Goal: Contribute content: Contribute content

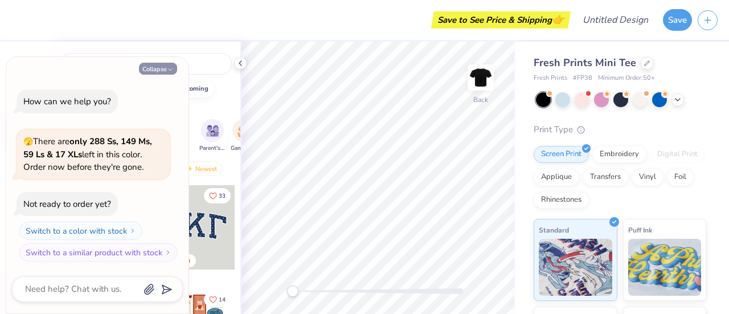
click at [156, 64] on button "Collapse" at bounding box center [158, 69] width 38 height 12
type textarea "x"
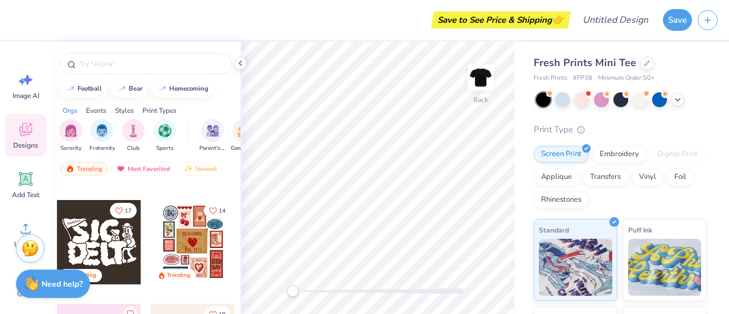
scroll to position [105, 0]
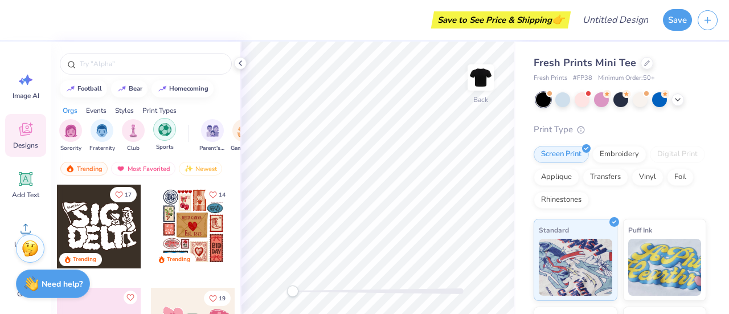
click at [164, 132] on img "filter for Sports" at bounding box center [164, 129] width 13 height 13
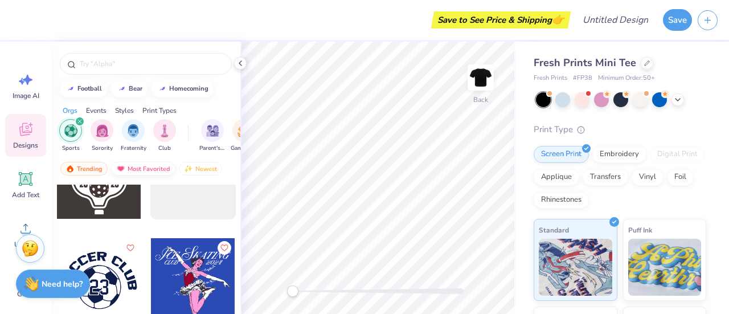
scroll to position [558, 0]
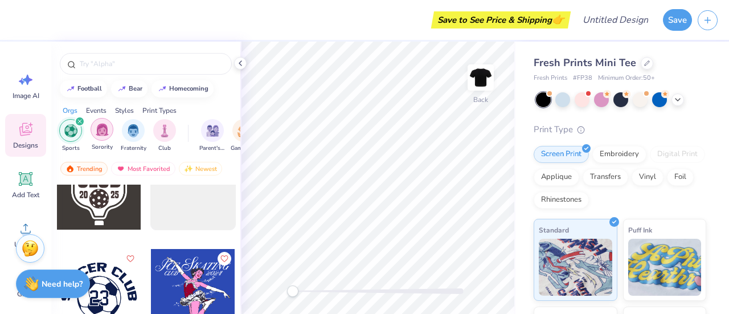
click at [101, 128] on img "filter for Sorority" at bounding box center [102, 129] width 13 height 13
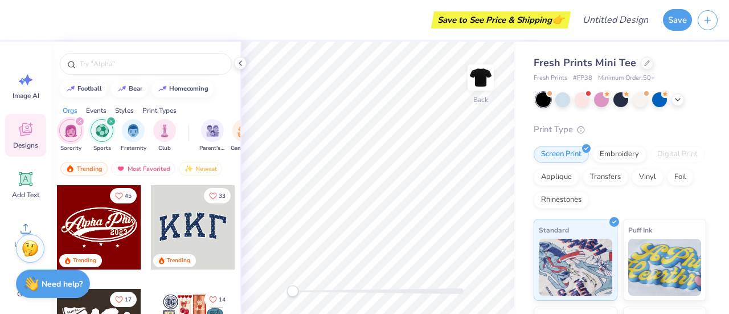
click at [81, 121] on icon "filter for Sorority" at bounding box center [79, 121] width 5 height 5
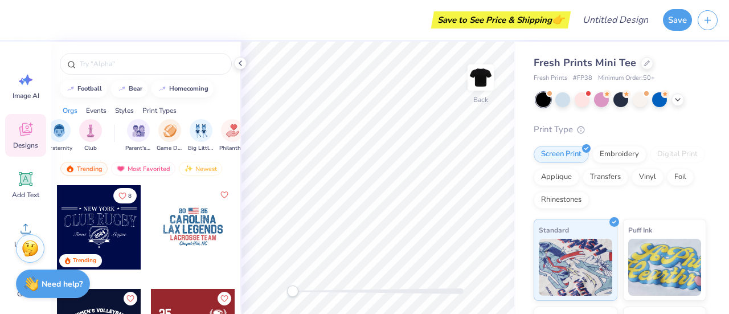
scroll to position [0, 85]
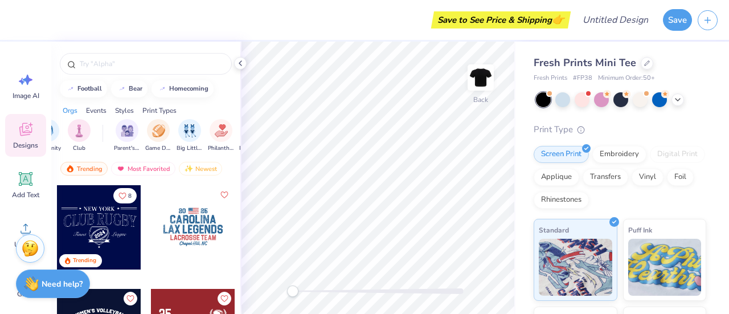
click at [126, 111] on div "Styles" at bounding box center [124, 110] width 19 height 10
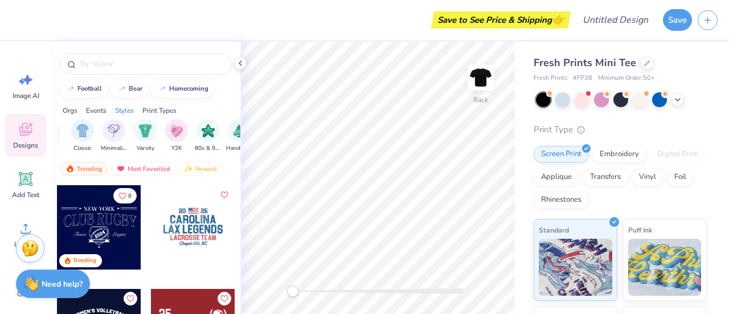
scroll to position [0, 597]
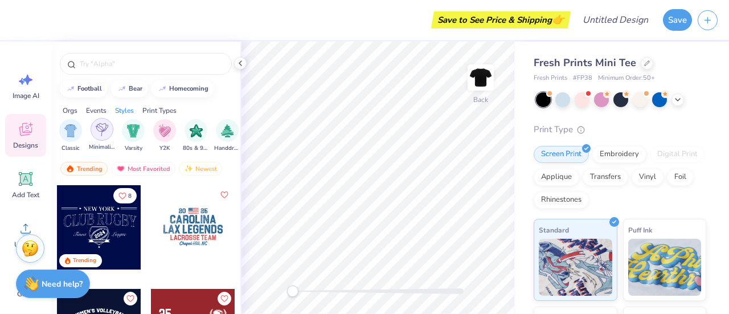
click at [97, 132] on img "filter for Minimalist" at bounding box center [102, 129] width 13 height 13
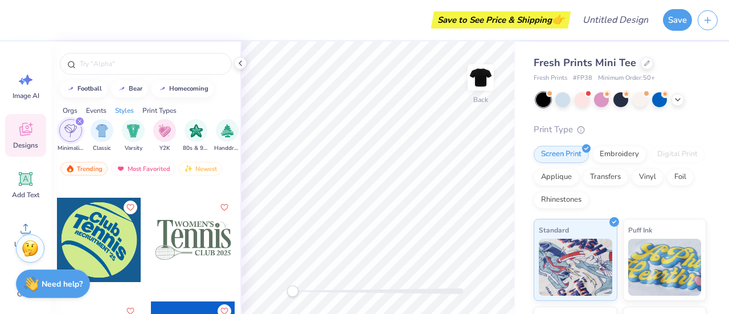
scroll to position [938, 0]
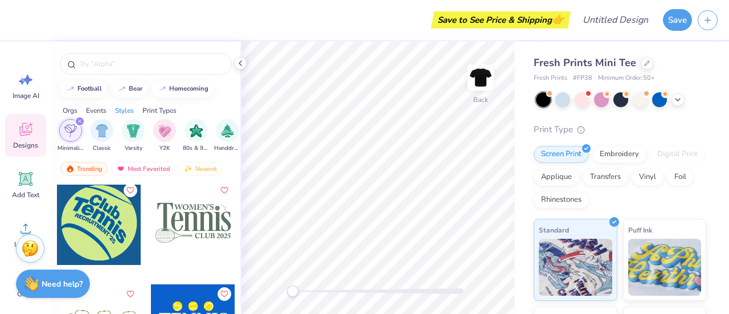
click at [180, 224] on div at bounding box center [193, 223] width 84 height 84
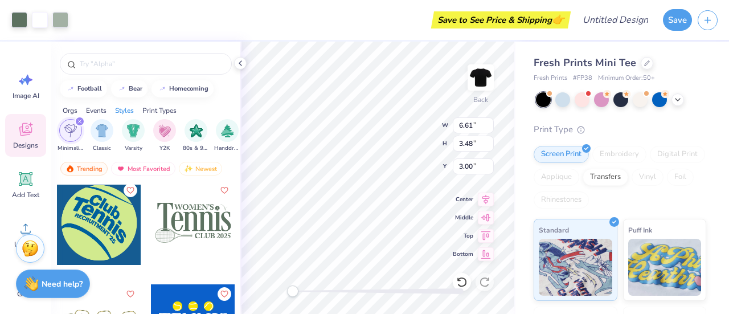
type input "6.61"
type input "3.48"
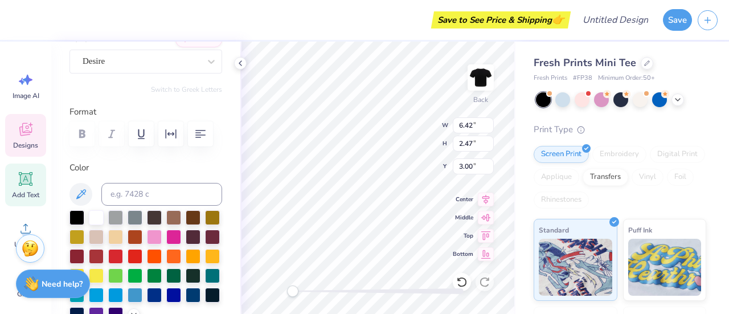
scroll to position [129, 0]
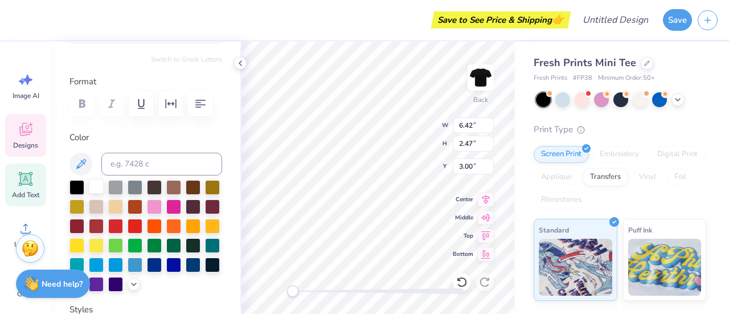
click at [96, 186] on div at bounding box center [96, 186] width 15 height 15
click at [104, 246] on div at bounding box center [96, 244] width 15 height 15
type input "3.43"
type input "0.50"
type input "3.10"
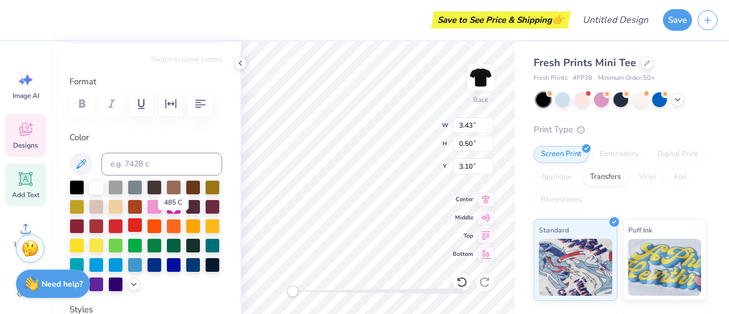
click at [142, 222] on div at bounding box center [135, 225] width 15 height 15
click at [104, 227] on div at bounding box center [96, 225] width 15 height 15
click at [123, 224] on div at bounding box center [115, 225] width 15 height 15
type textarea "SU"
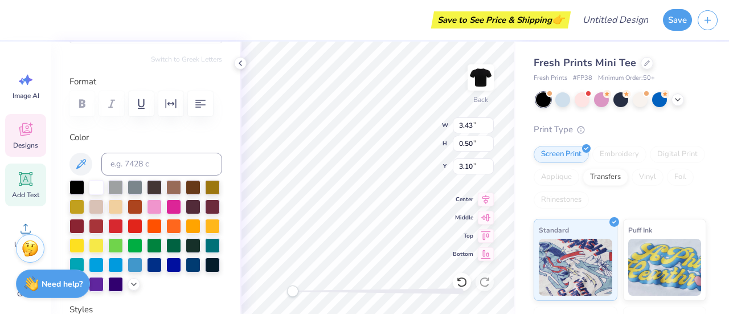
type input "6.42"
type input "2.47"
type input "3.00"
type textarea "POMS"
type input "0.83"
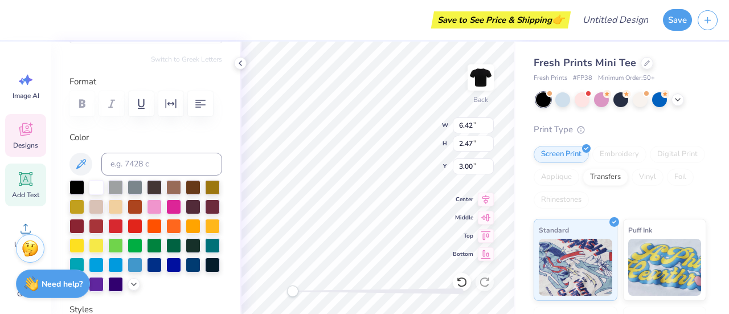
type input "0.50"
type input "3.11"
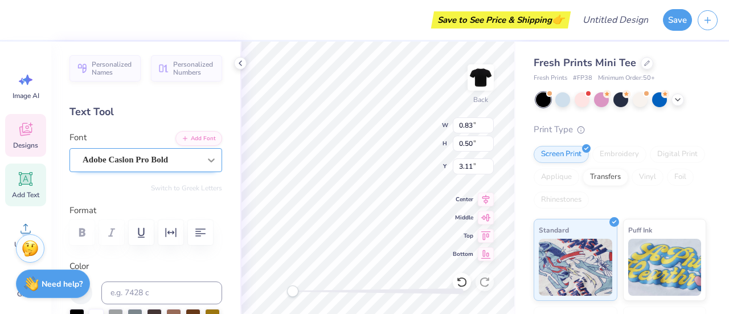
click at [208, 159] on icon at bounding box center [211, 160] width 7 height 4
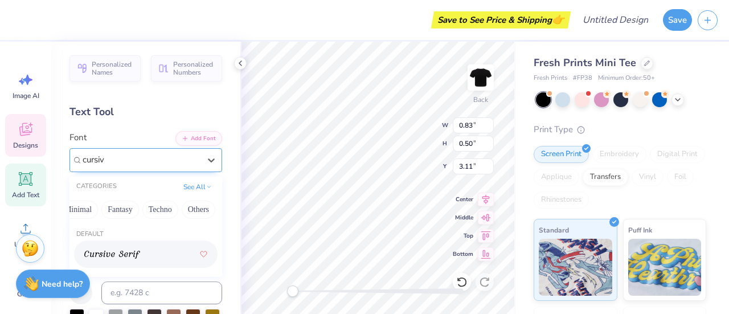
type input "cursiv"
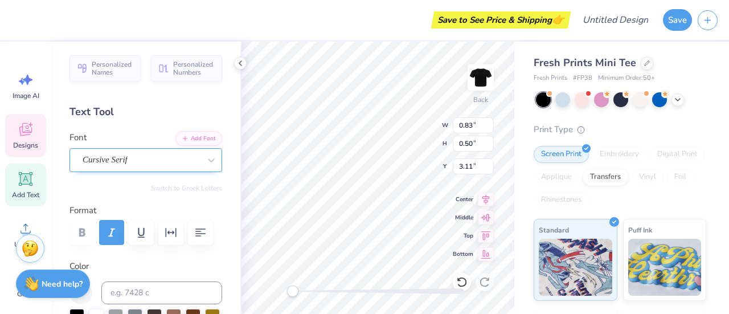
click at [156, 162] on div "Cursive Serif" at bounding box center [141, 160] width 120 height 18
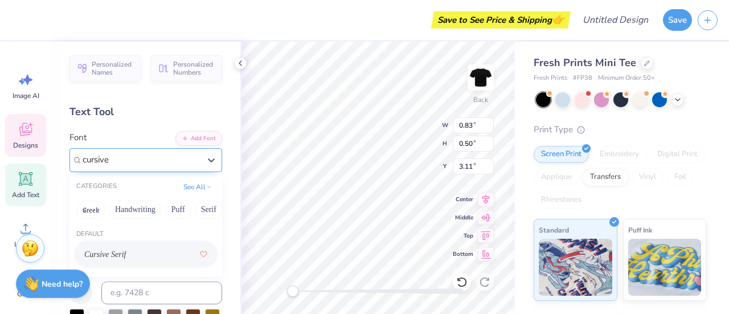
type input "cursive"
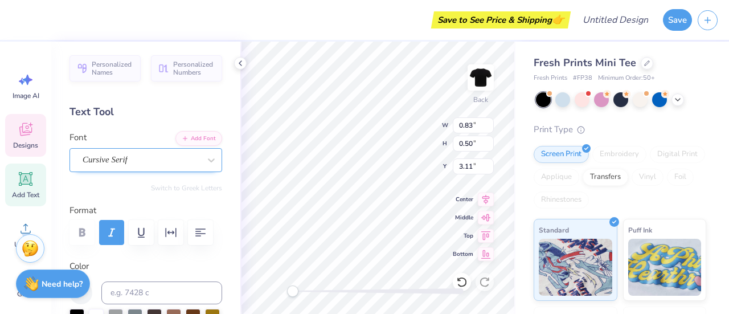
click at [156, 162] on div "Cursive Serif" at bounding box center [141, 160] width 120 height 18
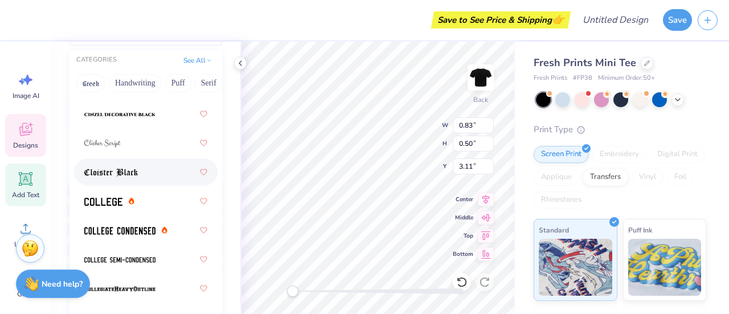
scroll to position [2081, 0]
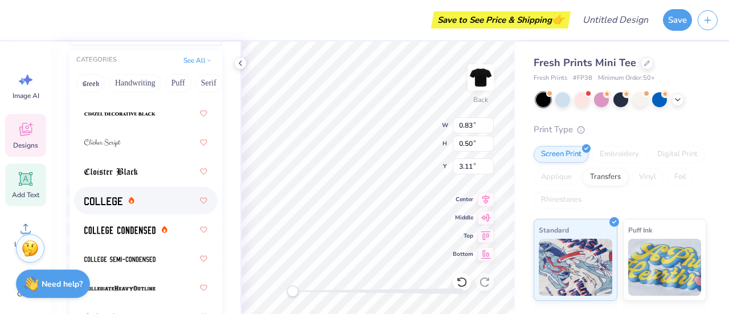
click at [137, 205] on div at bounding box center [145, 200] width 123 height 21
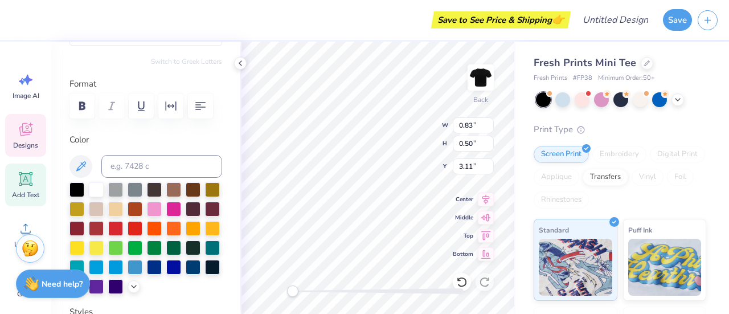
scroll to position [9, 1]
type textarea "[GEOGRAPHIC_DATA]"
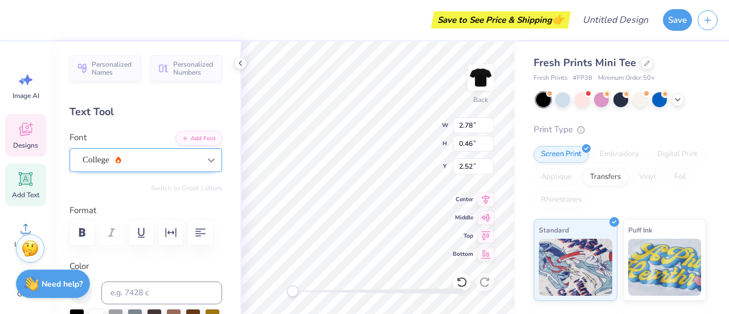
click at [206, 162] on icon at bounding box center [211, 159] width 11 height 11
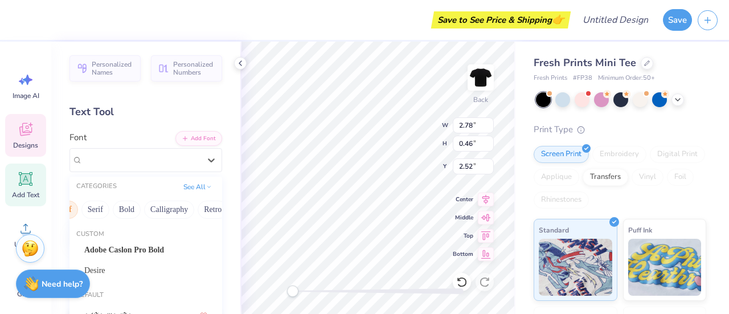
scroll to position [0, 124]
click at [156, 213] on button "Calligraphy" at bounding box center [159, 210] width 50 height 18
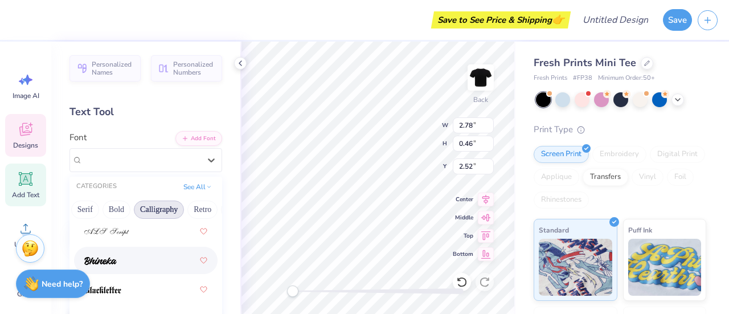
scroll to position [99, 0]
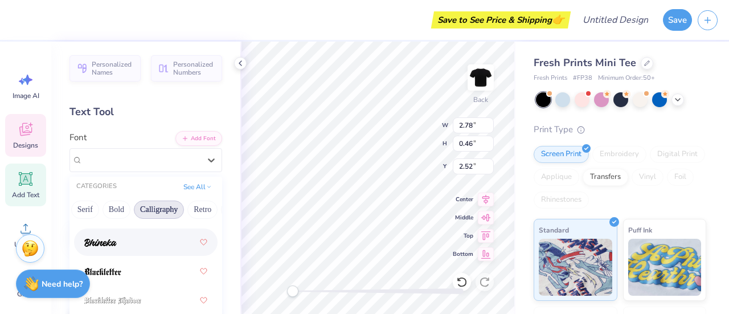
click at [136, 248] on div at bounding box center [145, 242] width 123 height 21
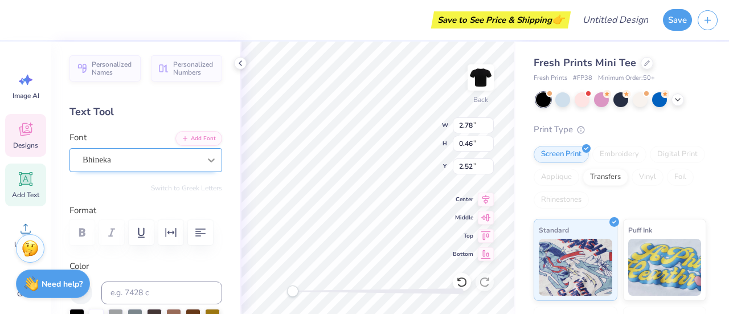
click at [206, 163] on icon at bounding box center [211, 159] width 11 height 11
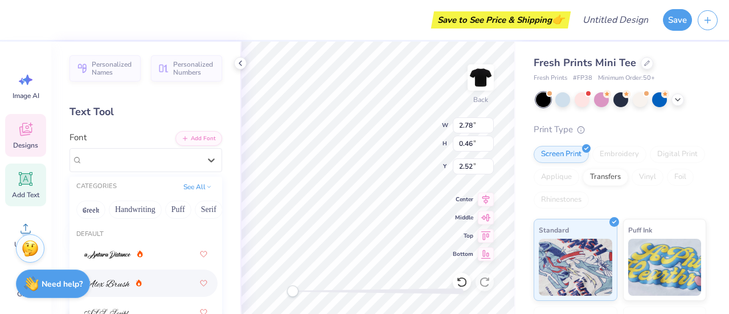
click at [179, 275] on div at bounding box center [145, 283] width 123 height 21
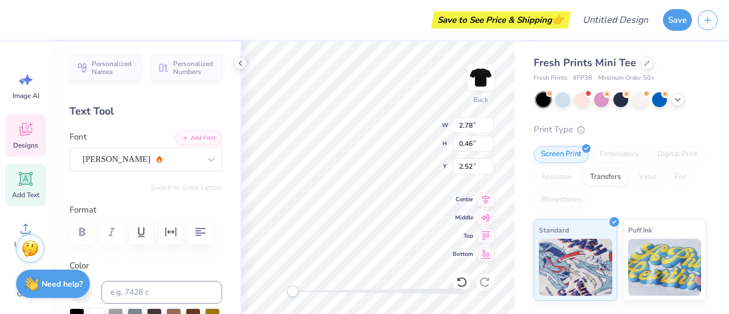
scroll to position [0, 0]
click at [201, 158] on div at bounding box center [211, 160] width 21 height 21
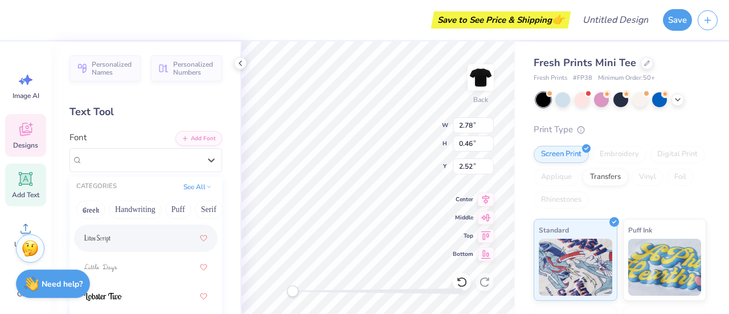
scroll to position [526, 0]
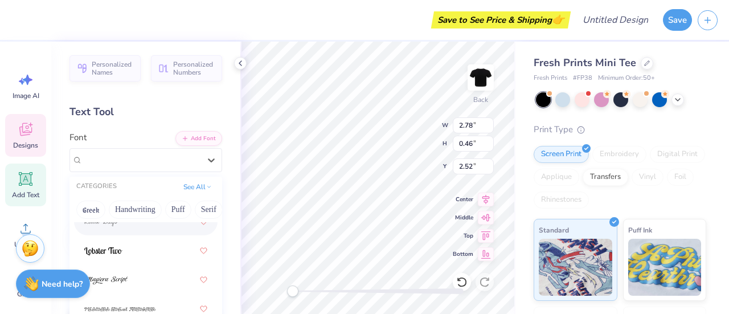
click at [24, 142] on span "Designs" at bounding box center [25, 145] width 25 height 9
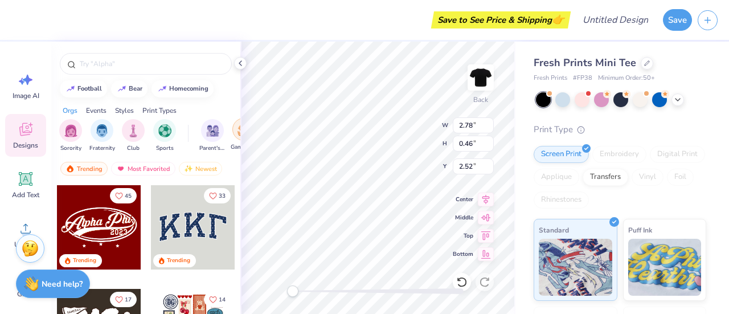
type input "5.74"
type input "2.52"
type input "2.97"
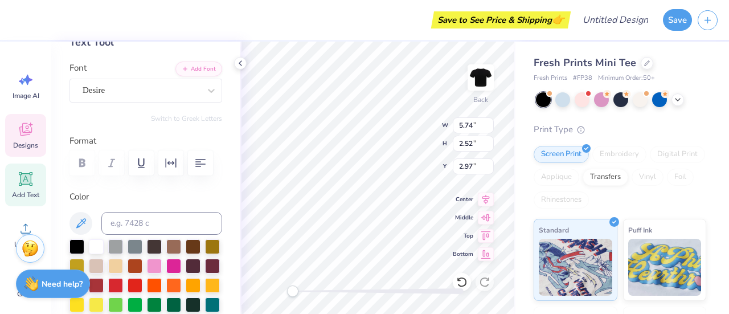
scroll to position [71, 0]
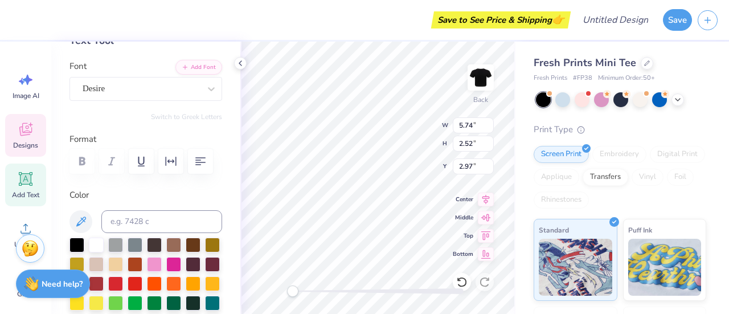
click at [21, 140] on div "Designs" at bounding box center [25, 135] width 41 height 43
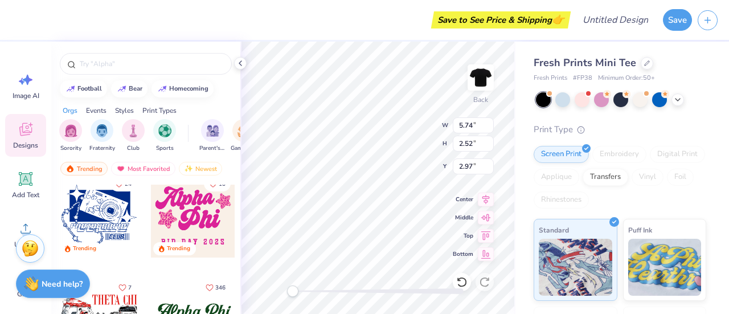
scroll to position [9, 1]
type textarea "MS"
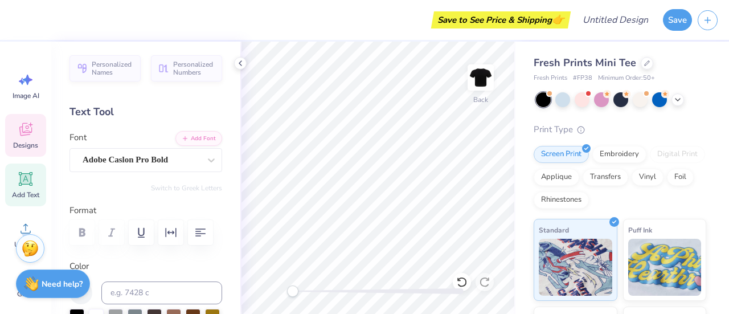
click at [35, 132] on div "Designs" at bounding box center [25, 135] width 41 height 43
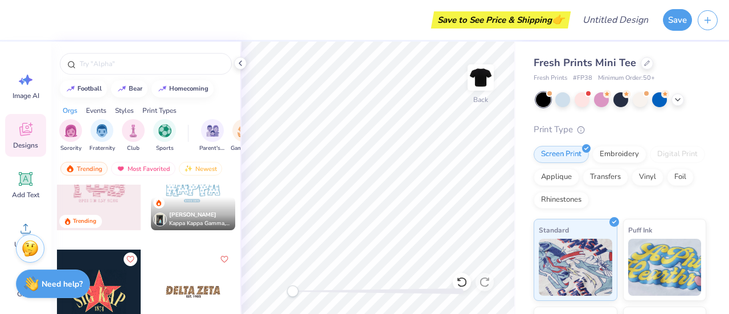
scroll to position [3117, 0]
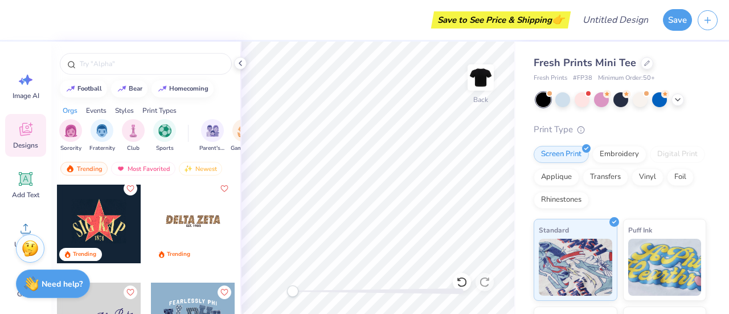
click at [183, 218] on div at bounding box center [193, 221] width 84 height 84
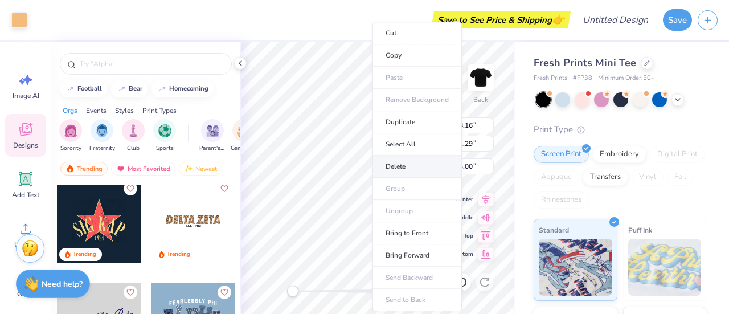
click at [414, 166] on li "Delete" at bounding box center [417, 167] width 89 height 22
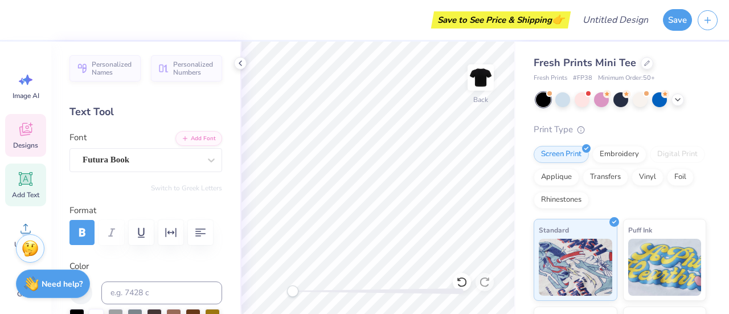
click at [9, 142] on div "Designs" at bounding box center [25, 135] width 41 height 43
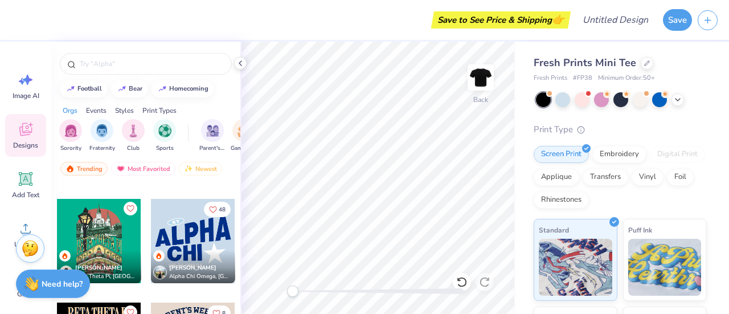
scroll to position [4450, 0]
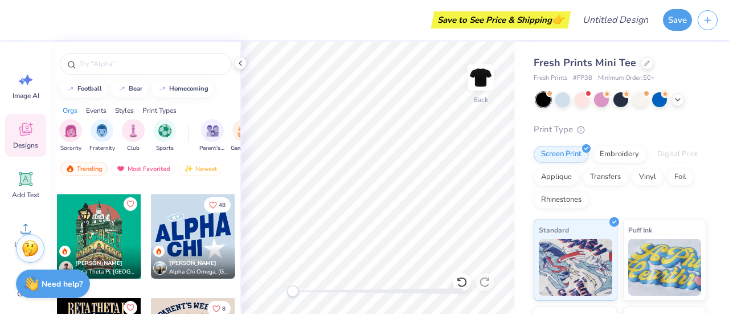
click at [188, 223] on div at bounding box center [193, 236] width 84 height 84
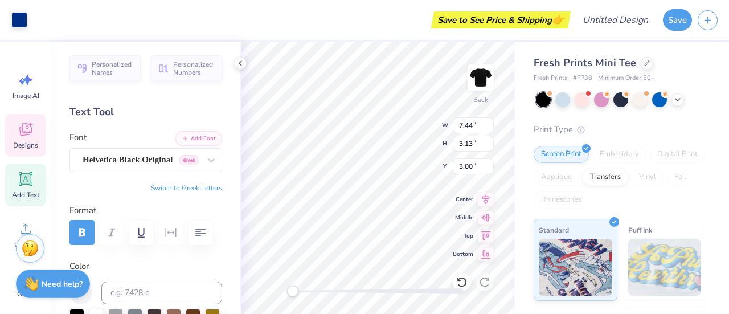
scroll to position [9, 1]
type textarea "POMS"
type textarea "SU"
type input "3.42"
type input "1.70"
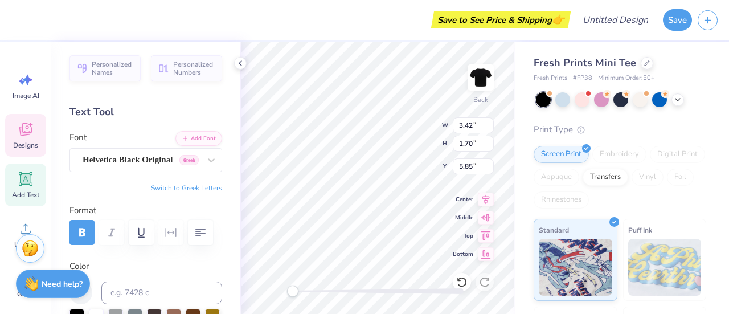
type input "5.85"
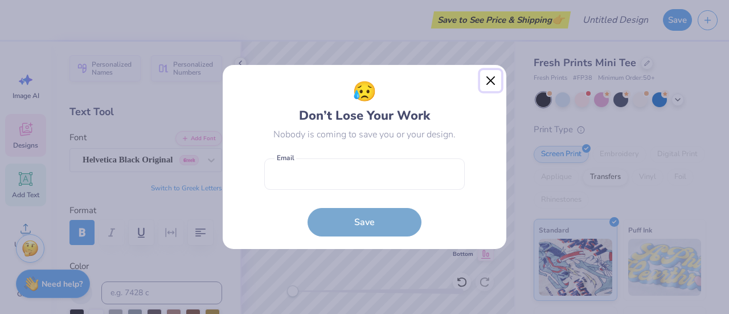
click at [494, 78] on button "Close" at bounding box center [491, 81] width 22 height 22
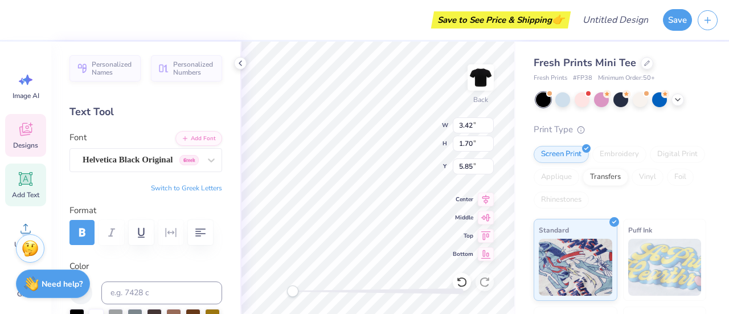
scroll to position [9, 2]
type textarea "DANCE"
type textarea "D"
type textarea "T"
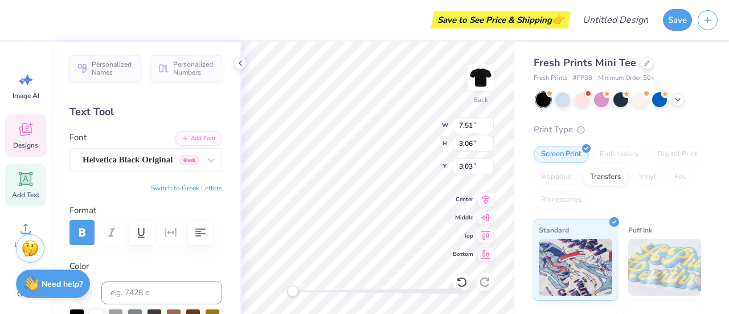
scroll to position [150, 0]
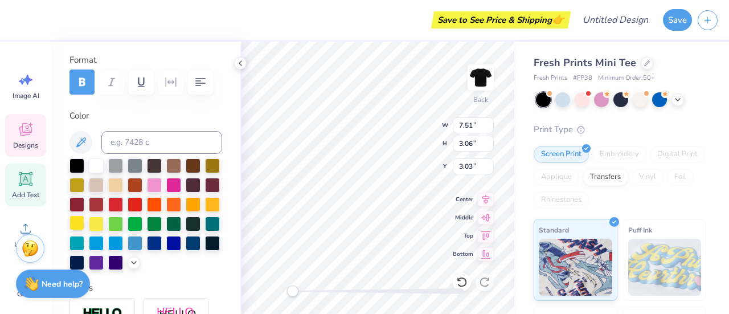
click at [84, 218] on div at bounding box center [77, 222] width 15 height 15
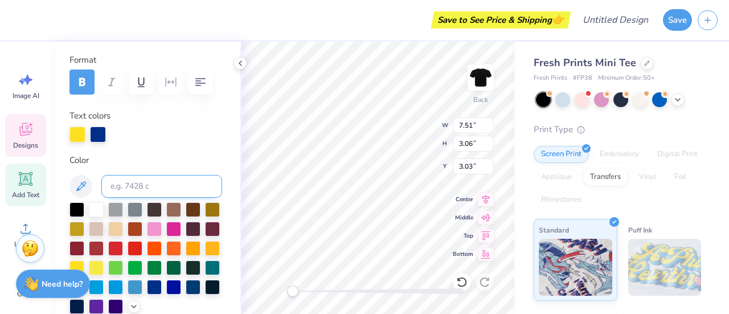
scroll to position [9, 1]
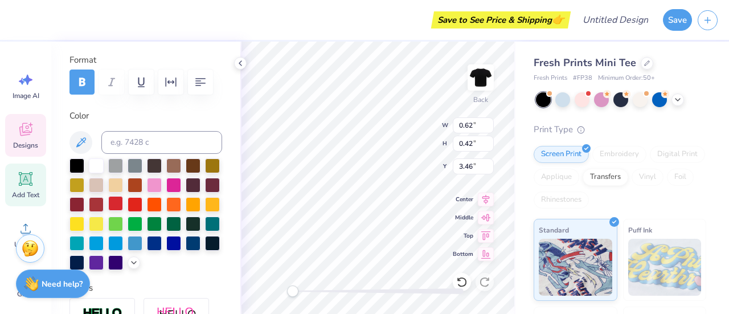
click at [123, 202] on div at bounding box center [115, 203] width 15 height 15
click at [104, 205] on div at bounding box center [96, 203] width 15 height 15
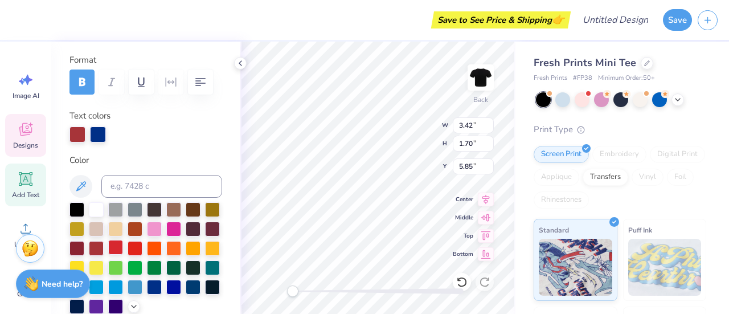
click at [123, 252] on div at bounding box center [115, 247] width 15 height 15
click at [142, 246] on div at bounding box center [135, 247] width 15 height 15
click at [84, 248] on div at bounding box center [77, 247] width 15 height 15
click at [104, 249] on div at bounding box center [96, 247] width 15 height 15
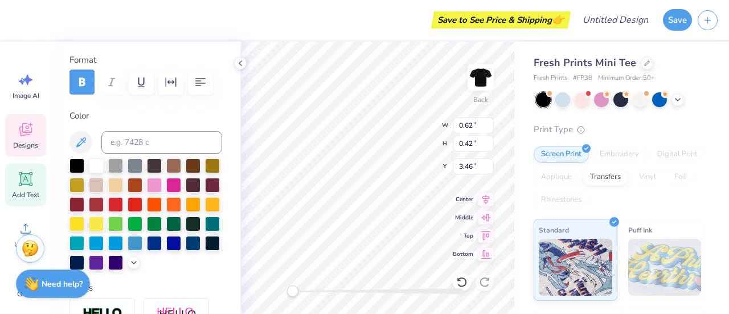
type input "0.62"
type input "0.42"
type input "3.46"
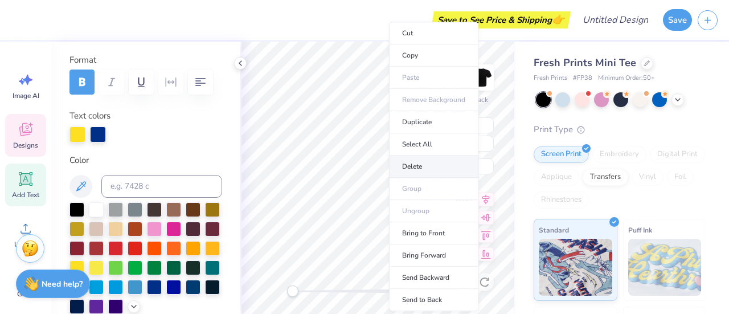
click at [419, 169] on li "Delete" at bounding box center [433, 167] width 89 height 22
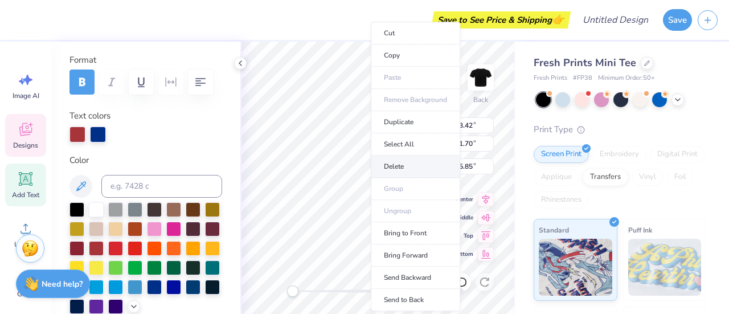
click at [399, 167] on li "Delete" at bounding box center [415, 167] width 89 height 22
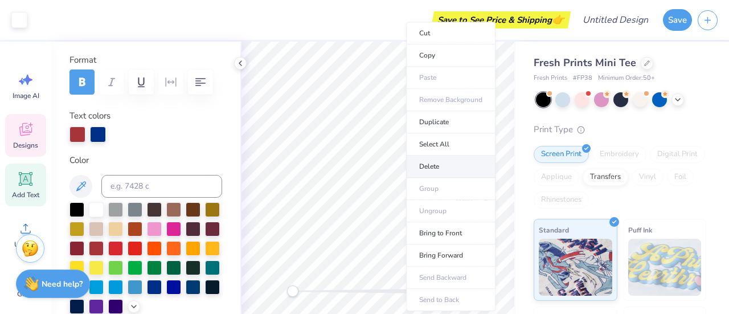
click at [422, 171] on li "Delete" at bounding box center [450, 167] width 89 height 22
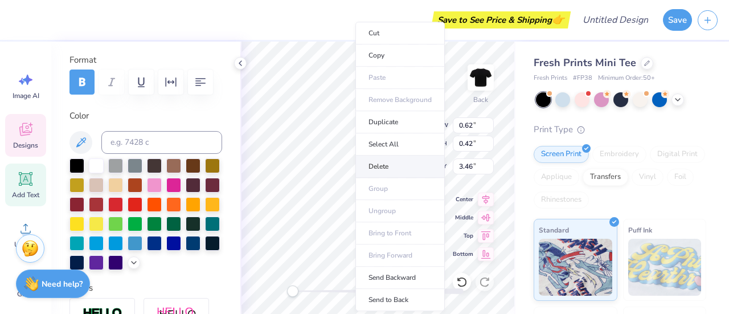
click at [385, 169] on li "Delete" at bounding box center [400, 167] width 89 height 22
click at [388, 171] on li "Delete" at bounding box center [400, 167] width 89 height 22
click at [380, 165] on li "Delete" at bounding box center [401, 167] width 89 height 22
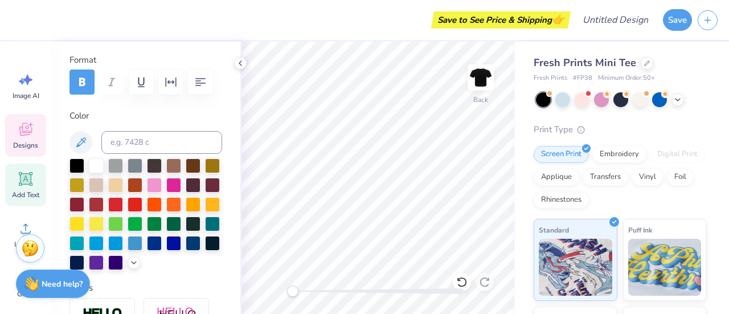
click at [32, 144] on span "Designs" at bounding box center [25, 145] width 25 height 9
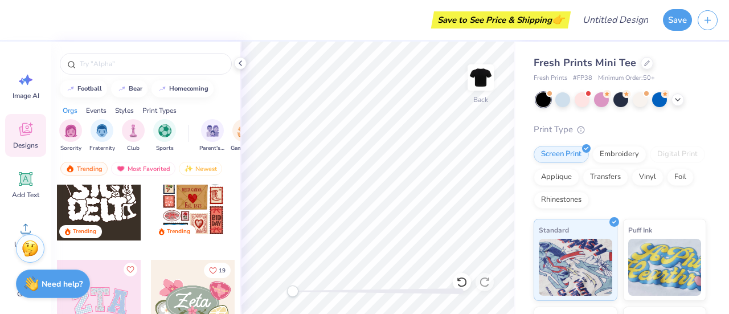
scroll to position [132, 0]
click at [137, 66] on input "text" at bounding box center [152, 63] width 146 height 11
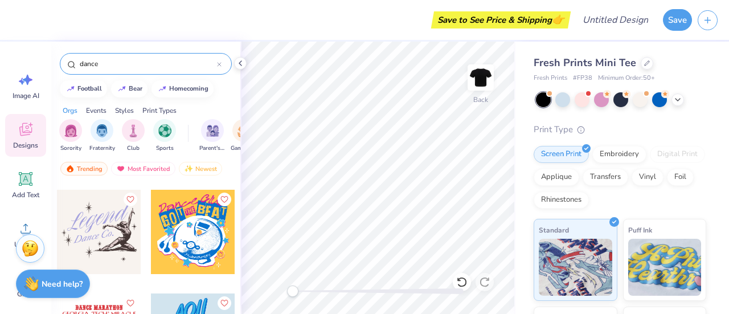
scroll to position [293, 0]
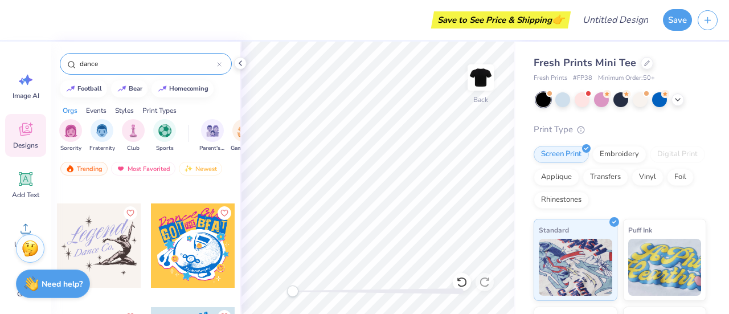
type input "dance"
click at [104, 231] on div at bounding box center [99, 245] width 84 height 84
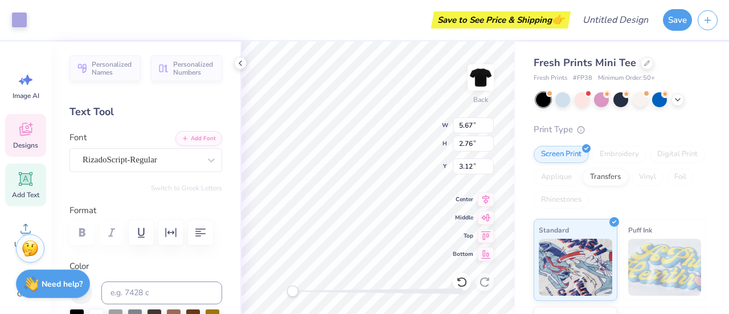
scroll to position [9, 1]
click at [518, 63] on div "Fresh Prints Mini Tee Fresh Prints # FP38 Minimum Order: 50 + Print Type Screen…" at bounding box center [623, 259] width 214 height 435
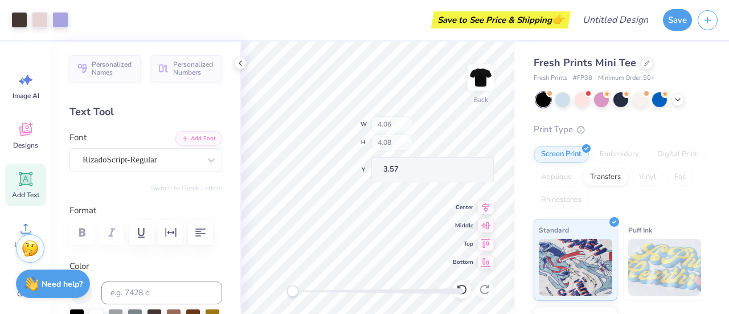
type input "4.06"
type input "4.08"
type input "3.57"
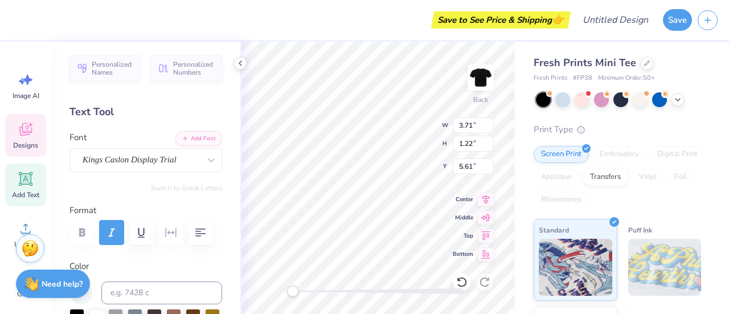
type input "5.67"
type input "2.76"
type input "3.12"
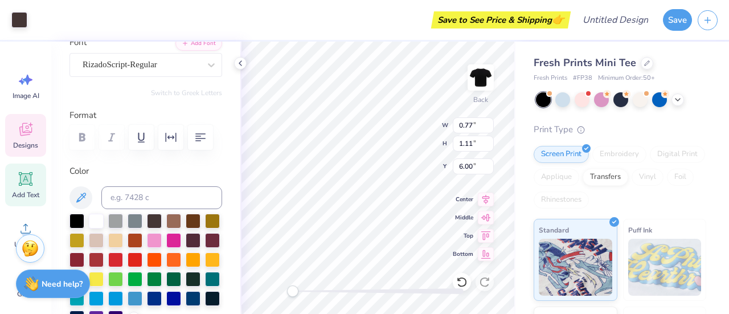
scroll to position [97, 0]
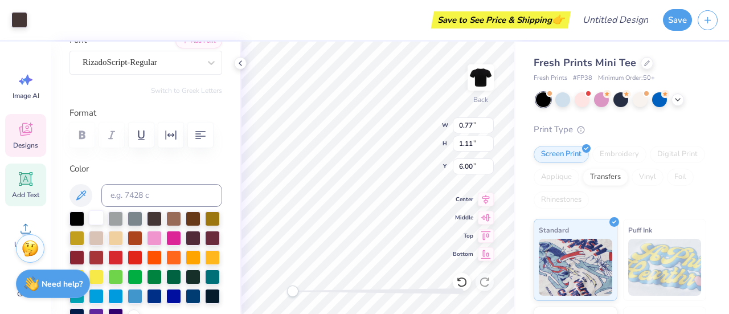
click at [100, 215] on div at bounding box center [96, 217] width 15 height 15
click at [99, 215] on div at bounding box center [96, 217] width 15 height 15
type input "3.00"
click at [287, 36] on div "Save to See Price & Shipping 👉" at bounding box center [300, 20] width 535 height 40
click at [459, 280] on div at bounding box center [462, 282] width 18 height 18
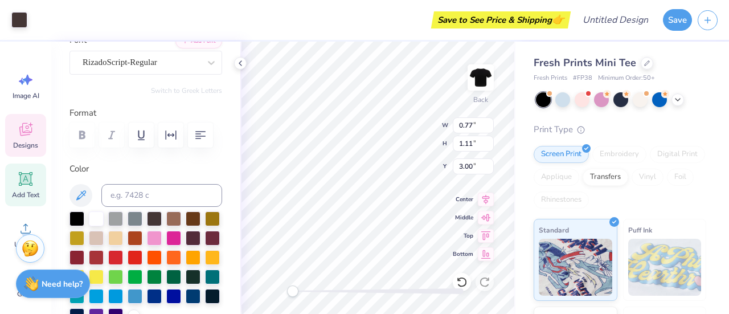
click at [460, 281] on div at bounding box center [462, 282] width 18 height 18
click at [463, 284] on icon at bounding box center [462, 282] width 10 height 10
click at [299, 289] on div "Accessibility label" at bounding box center [292, 290] width 11 height 11
click at [299, 291] on div "Accessibility label" at bounding box center [292, 290] width 11 height 11
click at [299, 288] on div "Accessibility label" at bounding box center [292, 290] width 11 height 11
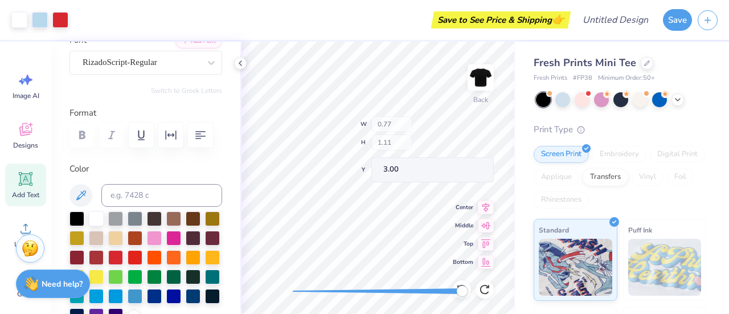
click at [459, 284] on icon at bounding box center [461, 289] width 11 height 11
click at [374, 282] on div "Back W 0.77 H 1.11 Y 3.00 Center Middle Top Bottom" at bounding box center [377, 178] width 275 height 272
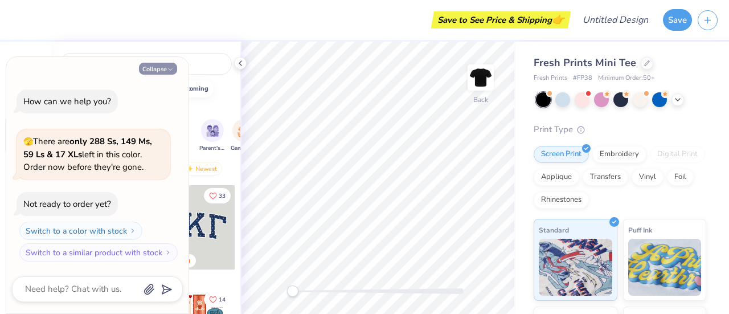
click at [160, 73] on button "Collapse" at bounding box center [158, 69] width 38 height 12
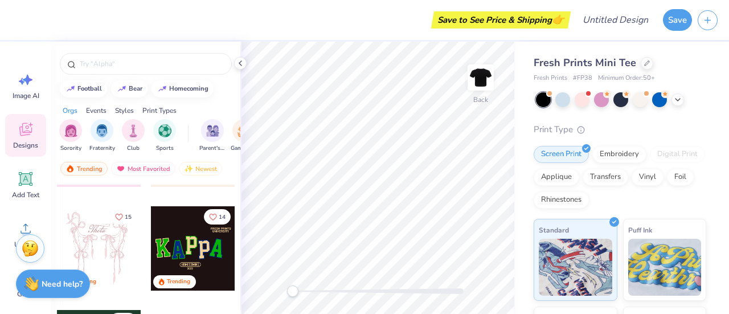
scroll to position [225, 0]
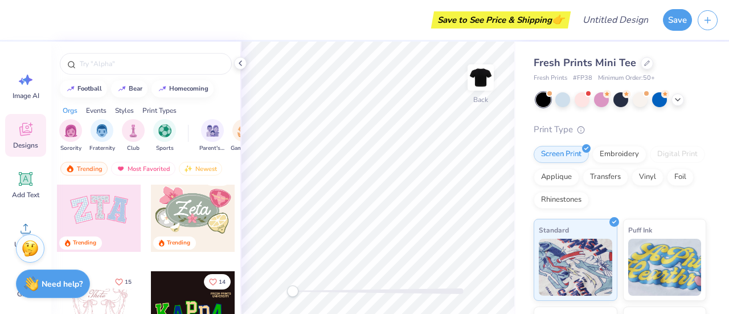
click at [96, 206] on div at bounding box center [99, 210] width 84 height 84
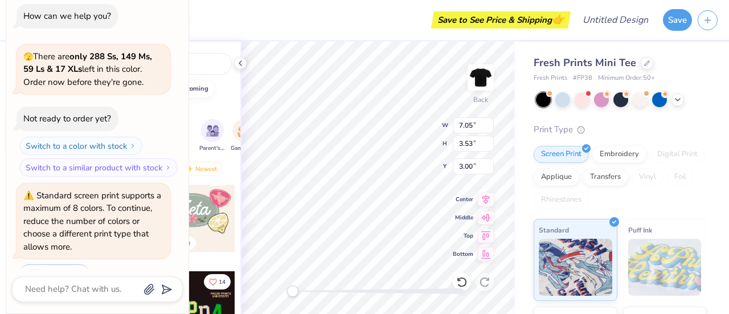
scroll to position [27, 0]
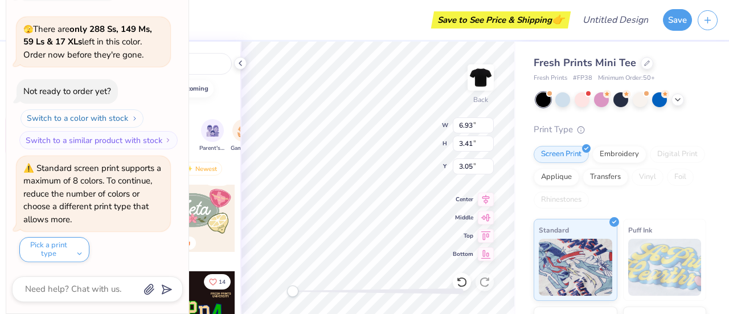
click at [119, 122] on button "Switch to a color with stock" at bounding box center [82, 118] width 123 height 18
type textarea "x"
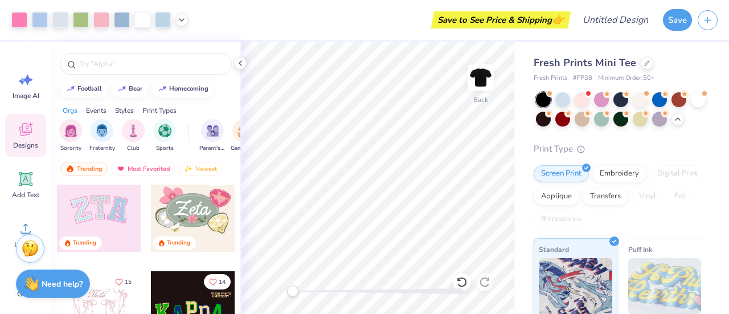
click at [462, 288] on div at bounding box center [378, 290] width 171 height 11
click at [462, 288] on div "Accessibility label" at bounding box center [461, 290] width 11 height 11
drag, startPoint x: 462, startPoint y: 293, endPoint x: 362, endPoint y: 288, distance: 99.3
click at [428, 288] on div "Accessibility label" at bounding box center [433, 290] width 11 height 11
click at [318, 298] on div "Back" at bounding box center [377, 178] width 275 height 272
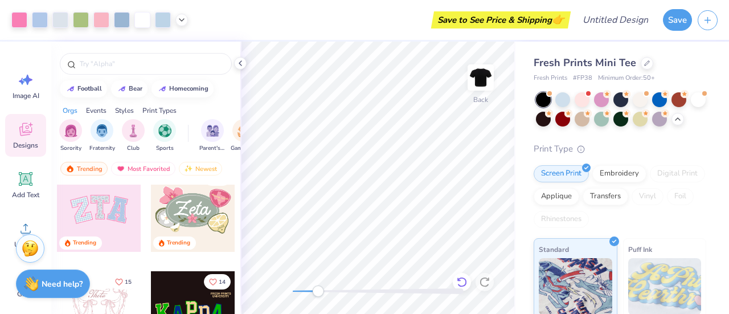
click at [461, 281] on icon at bounding box center [461, 281] width 11 height 11
click at [460, 280] on icon at bounding box center [459, 279] width 2 height 2
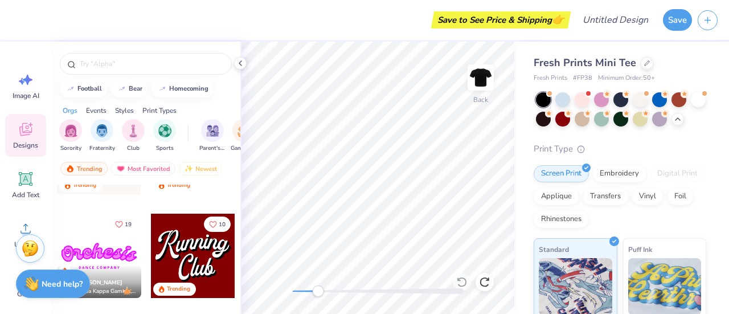
scroll to position [592, 0]
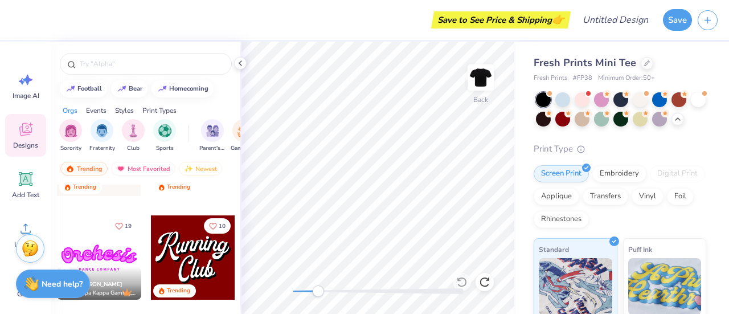
click at [178, 249] on div at bounding box center [193, 257] width 84 height 84
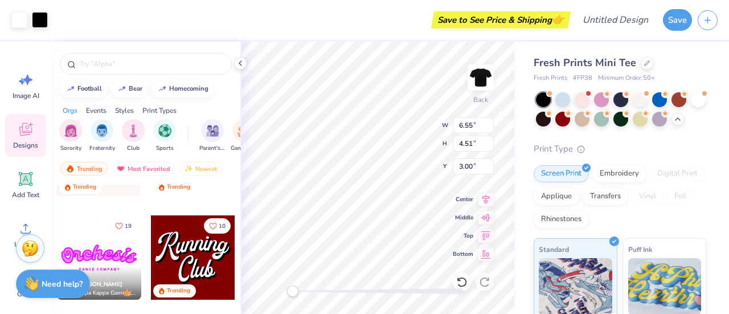
click at [281, 292] on div "Back W 6.55 6.55 " H 4.51 4.51 " Y 3.00 3.00 " Center Middle Top Bottom" at bounding box center [377, 178] width 275 height 272
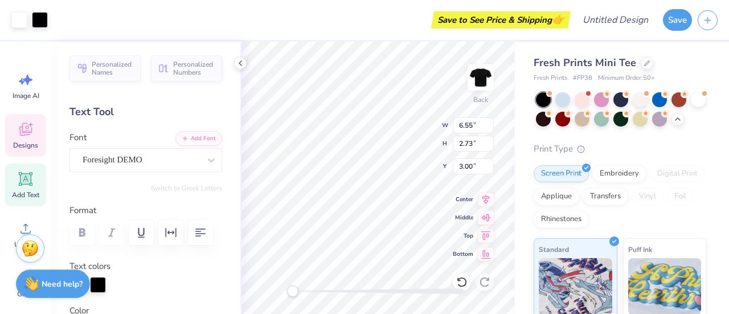
scroll to position [9, 1]
type textarea "p"
type textarea "Poms"
type input "3.29"
type input "2.46"
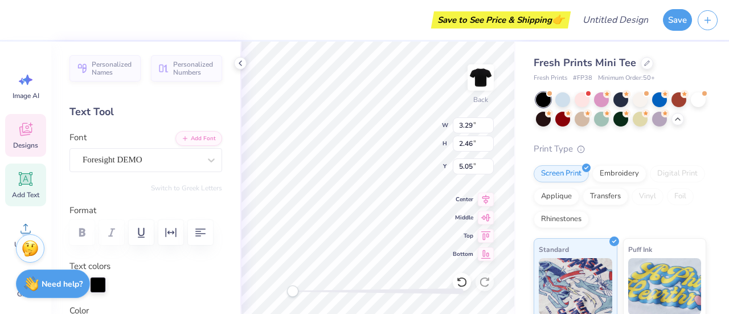
type input "5.05"
type input "4.66"
type input "2.61"
type input "3.14"
type textarea "SU Poms"
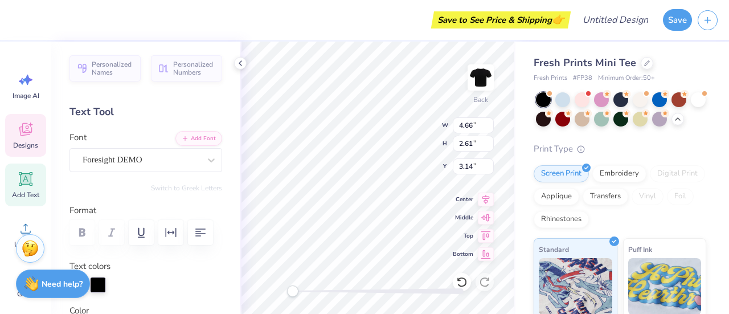
scroll to position [9, 2]
type input "3.29"
type input "2.46"
type input "5.05"
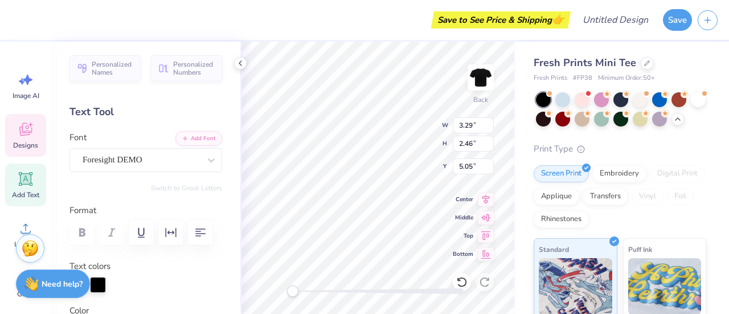
type textarea "T"
click at [461, 284] on icon at bounding box center [461, 281] width 11 height 11
type textarea "C"
type textarea "Poma"
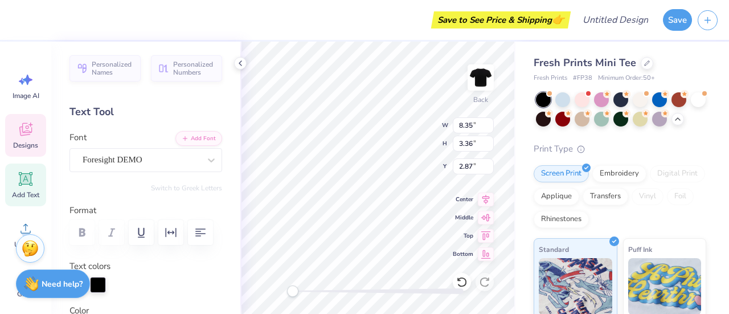
type input "8.35"
type input "3.36"
type input "2.87"
type textarea "[GEOGRAPHIC_DATA]"
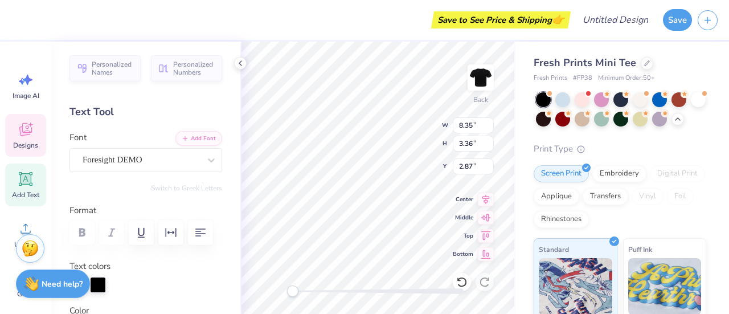
type input "4.77"
type input "2.65"
type input "5.01"
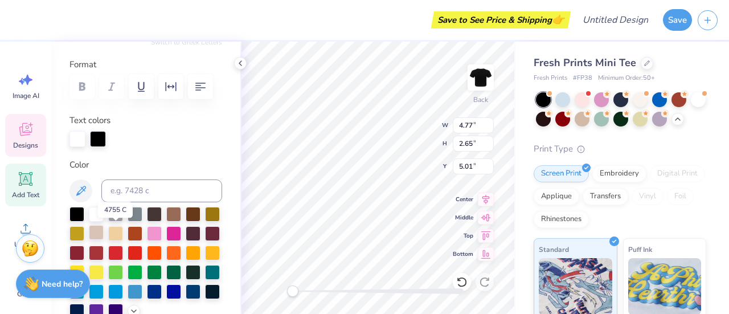
scroll to position [146, 0]
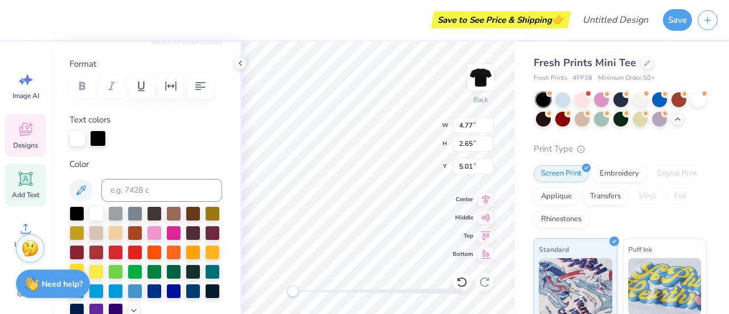
type textarea "Poms"
click at [84, 267] on div at bounding box center [77, 270] width 15 height 15
type input "7.12"
type input "2.84"
type input "3.01"
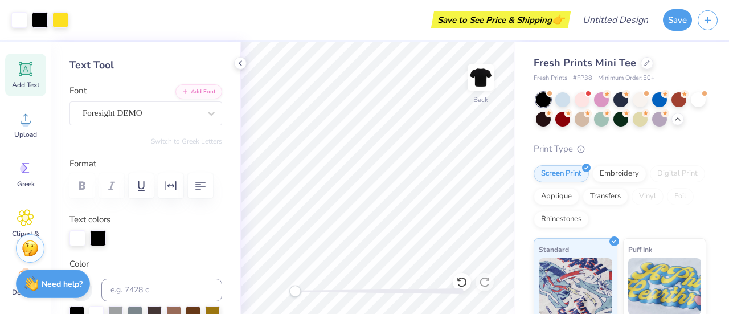
scroll to position [11, 0]
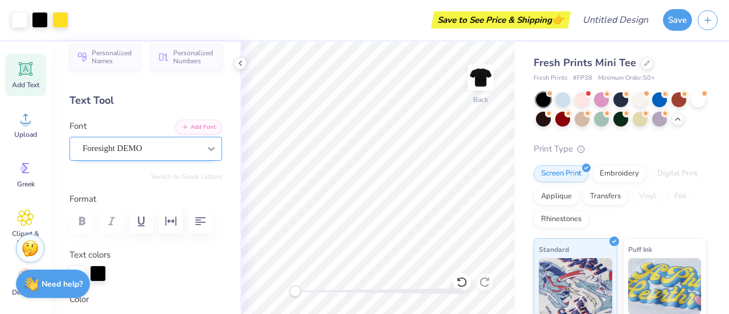
click at [201, 148] on div at bounding box center [211, 148] width 21 height 21
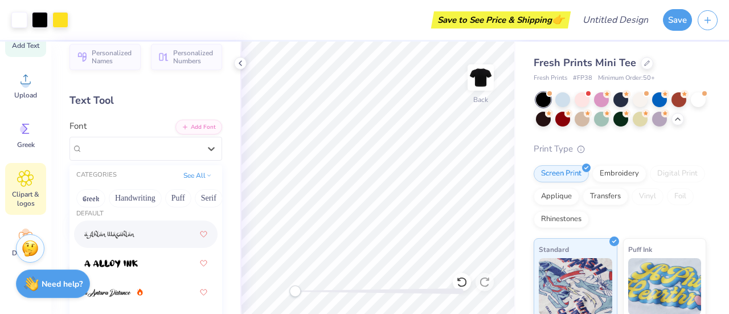
scroll to position [150, 0]
click at [26, 182] on icon at bounding box center [26, 177] width 16 height 16
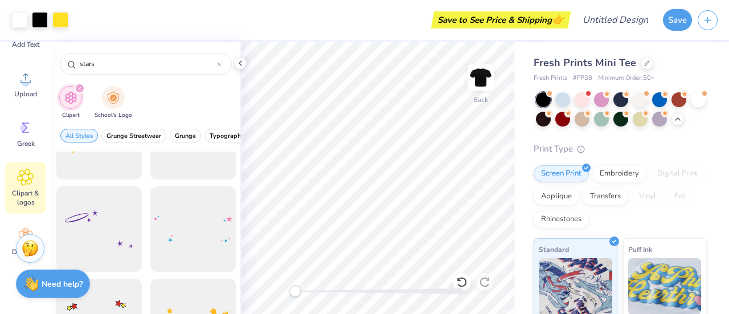
scroll to position [48, 0]
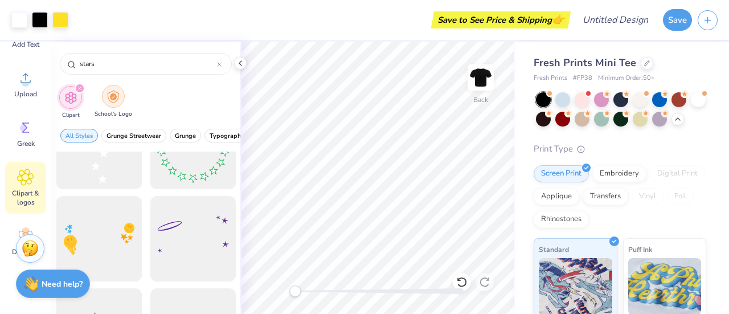
type input "stars"
click at [111, 96] on img "filter for School's Logo" at bounding box center [113, 96] width 13 height 13
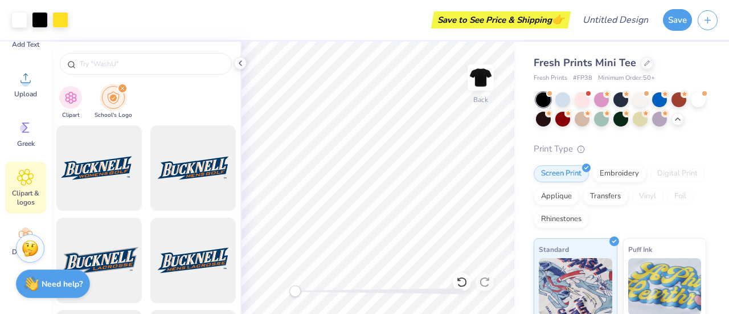
scroll to position [185, 0]
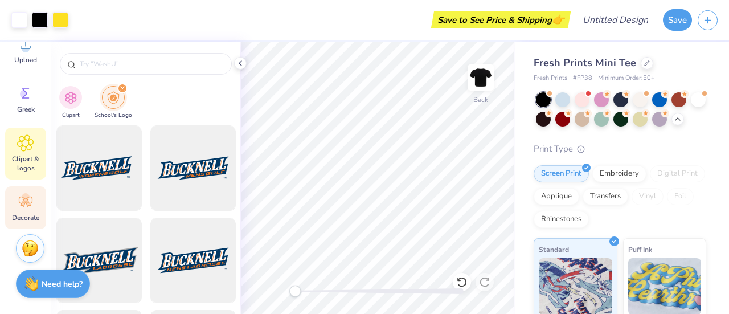
click at [23, 201] on icon at bounding box center [26, 202] width 14 height 10
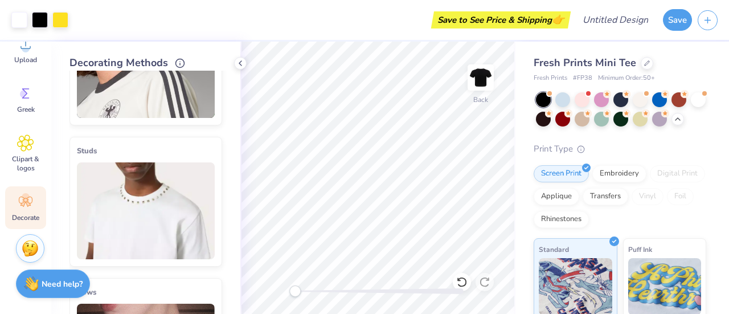
scroll to position [0, 0]
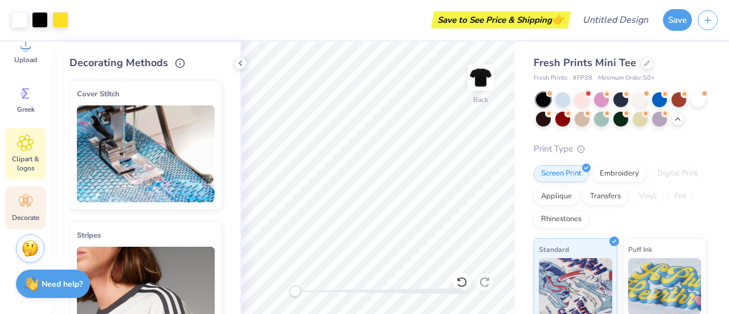
click at [29, 150] on icon at bounding box center [25, 142] width 17 height 17
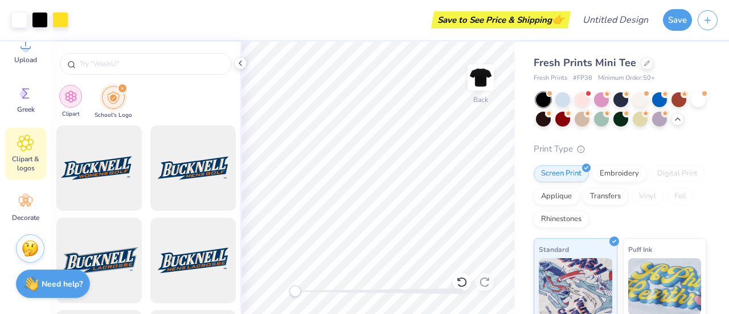
click at [77, 96] on div "filter for Clipart" at bounding box center [70, 96] width 23 height 23
type input "stars"
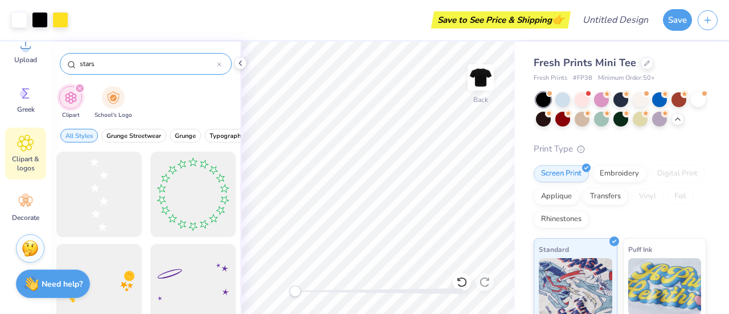
click at [220, 64] on icon at bounding box center [219, 64] width 5 height 5
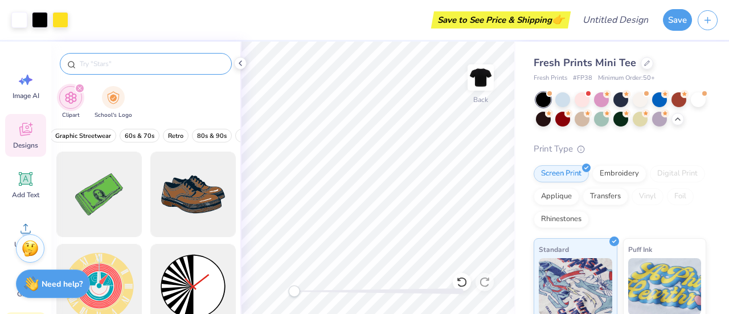
click at [26, 135] on icon at bounding box center [25, 129] width 13 height 13
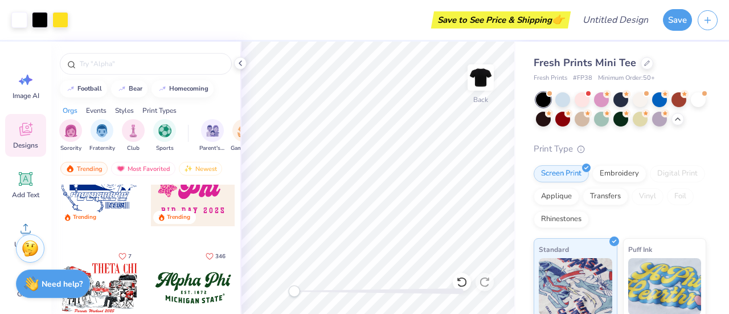
scroll to position [961, 0]
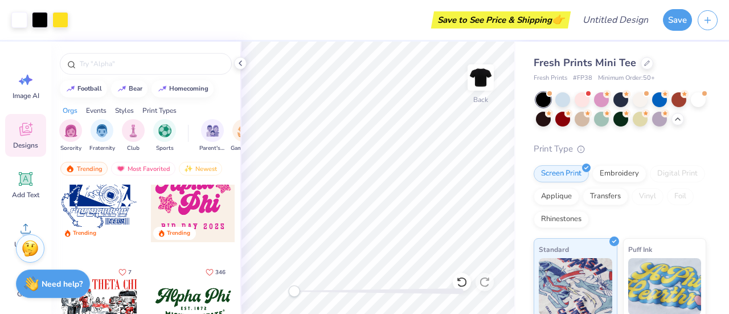
click at [183, 198] on div at bounding box center [193, 200] width 84 height 84
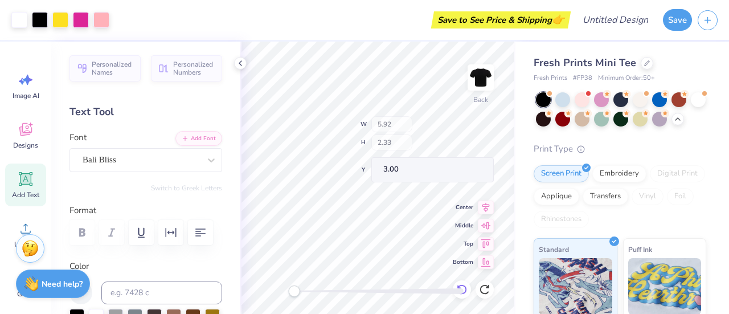
click at [465, 284] on icon at bounding box center [461, 289] width 11 height 11
click at [459, 284] on icon at bounding box center [462, 289] width 10 height 10
click at [459, 284] on icon at bounding box center [461, 289] width 11 height 11
click at [460, 284] on icon at bounding box center [461, 289] width 11 height 11
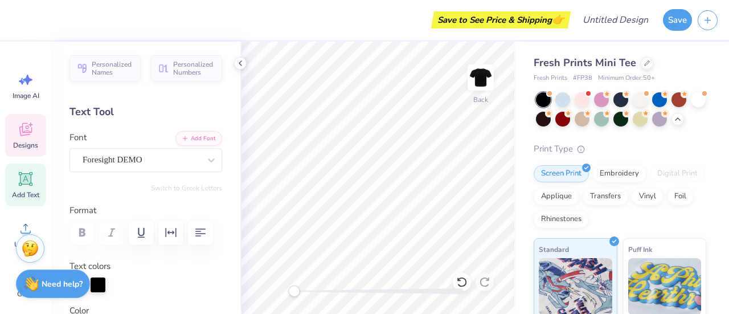
click at [17, 134] on icon at bounding box center [25, 129] width 17 height 17
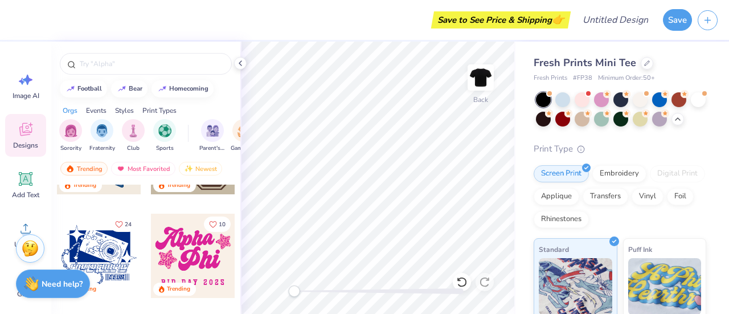
scroll to position [910, 0]
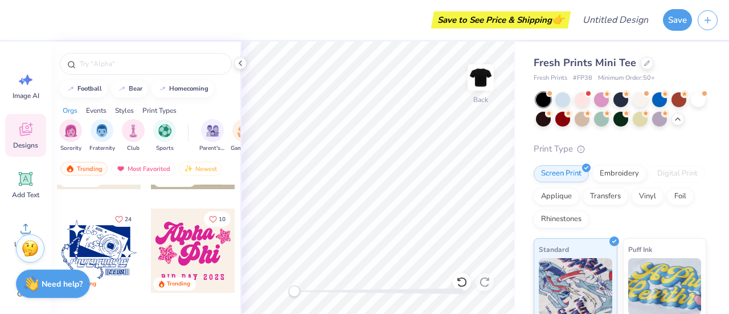
click at [183, 259] on div at bounding box center [193, 251] width 84 height 84
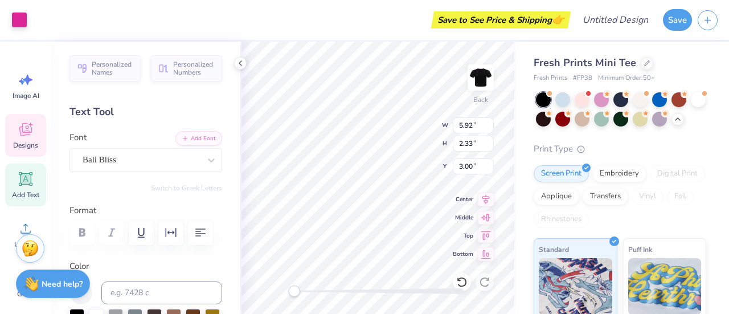
scroll to position [9, 1]
type textarea "S"
type textarea "P"
type textarea "o"
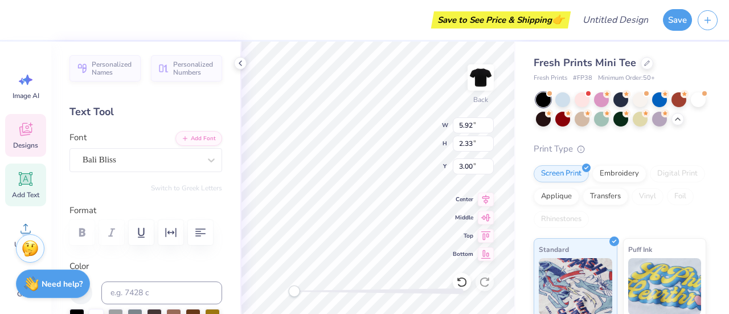
scroll to position [9, 1]
type textarea "Poms"
type input "4.20"
type input "2.43"
type input "4.93"
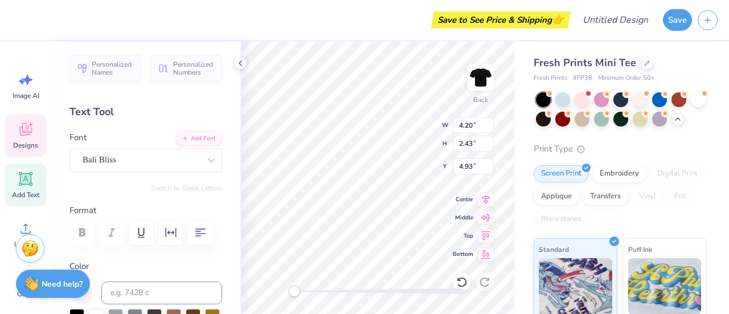
type textarea "S"
type textarea "T"
type textarea "Dance"
type input "5.00"
type input "2.02"
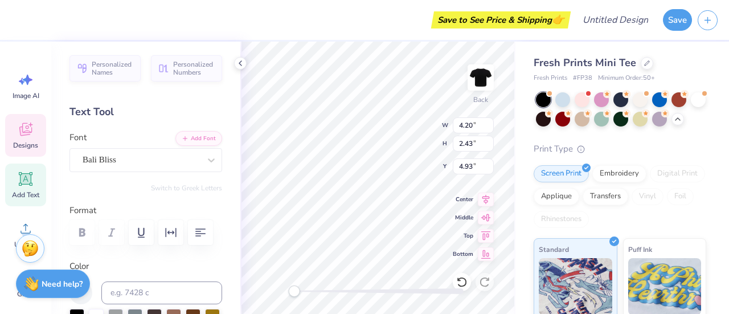
type input "3.18"
type input "1.31"
type input "1.34"
type input "5.22"
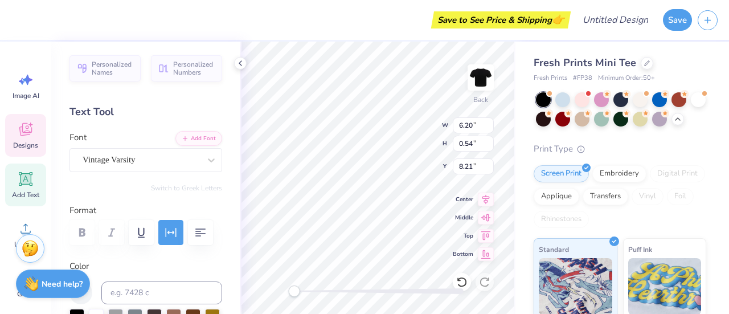
type textarea "B"
type textarea "salisbury"
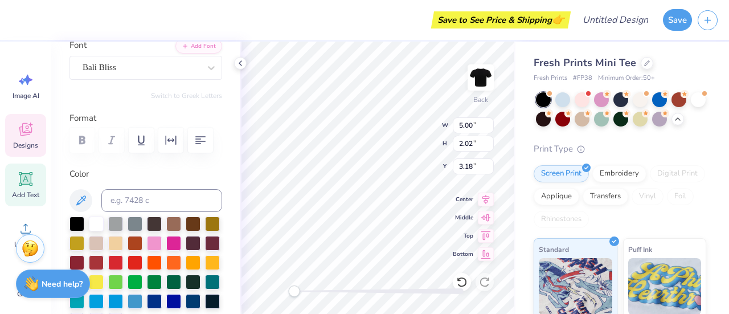
scroll to position [99, 0]
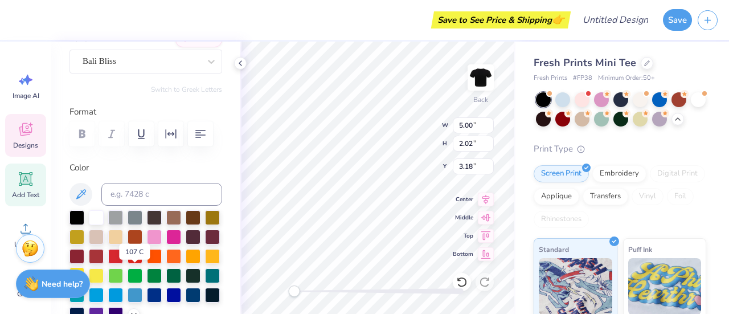
click at [84, 275] on div at bounding box center [77, 274] width 15 height 15
type input "6.99"
type input "2.43"
type input "5.02"
click at [84, 275] on div at bounding box center [77, 274] width 15 height 15
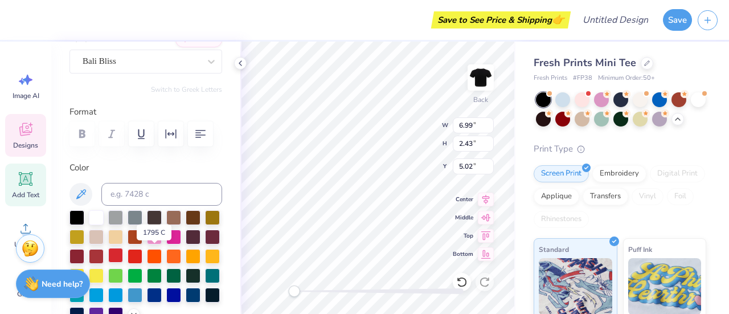
click at [123, 254] on div at bounding box center [115, 255] width 15 height 15
click at [104, 255] on div at bounding box center [96, 255] width 15 height 15
click at [123, 248] on div at bounding box center [115, 255] width 15 height 15
click at [84, 275] on div at bounding box center [77, 274] width 15 height 15
click at [99, 212] on div at bounding box center [96, 216] width 15 height 15
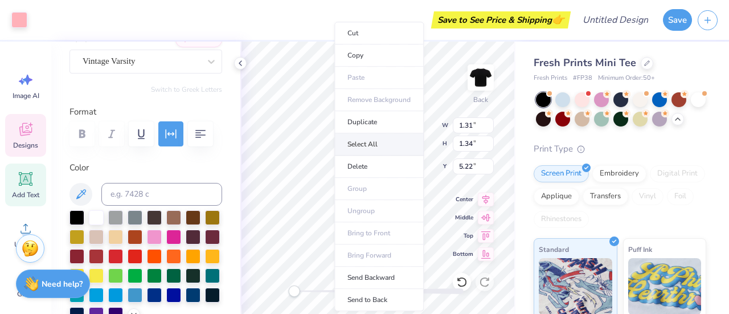
click at [353, 148] on li "Select All" at bounding box center [378, 144] width 89 height 22
type input "8.57"
type input "5.57"
type input "3.18"
click at [371, 164] on li "Delete" at bounding box center [378, 167] width 89 height 22
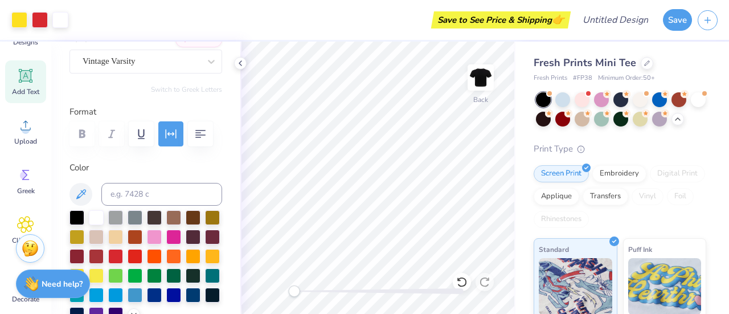
scroll to position [116, 0]
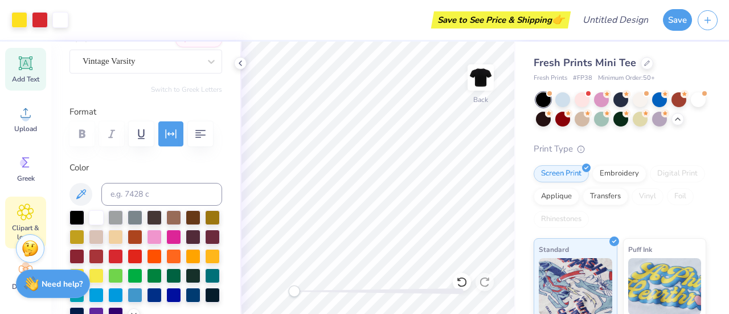
click at [24, 210] on icon at bounding box center [25, 212] width 7 height 7
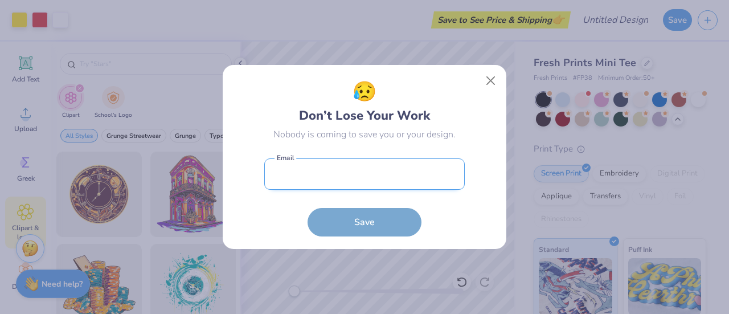
click at [316, 171] on input "email" at bounding box center [364, 173] width 201 height 31
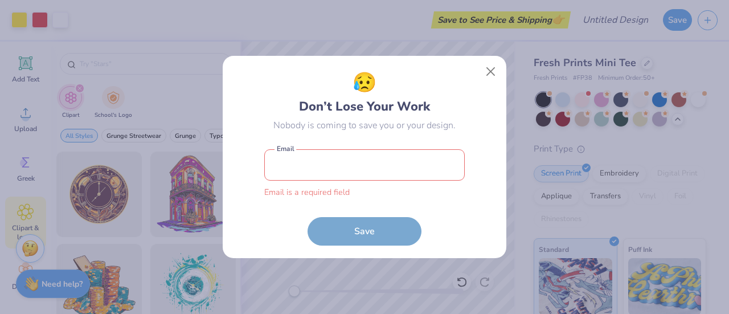
type input "mallory@base428.com"
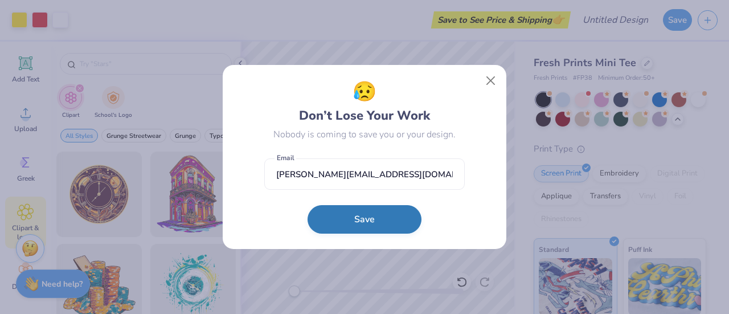
click at [365, 220] on button "Save" at bounding box center [365, 219] width 114 height 28
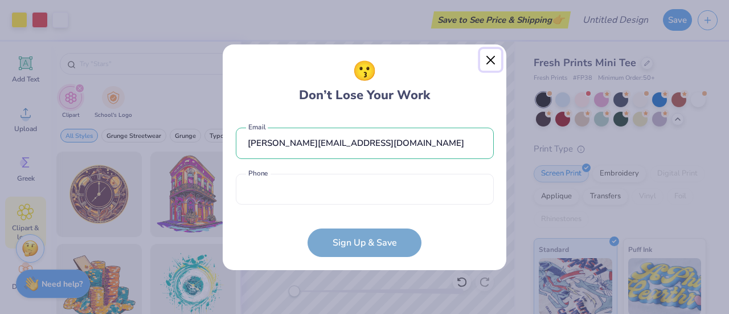
click at [491, 60] on button "Close" at bounding box center [491, 60] width 22 height 22
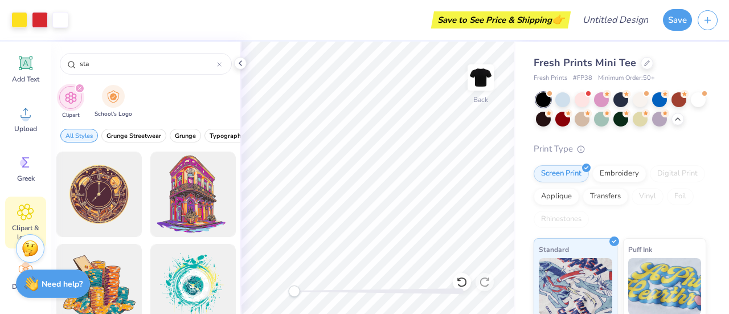
type input "star"
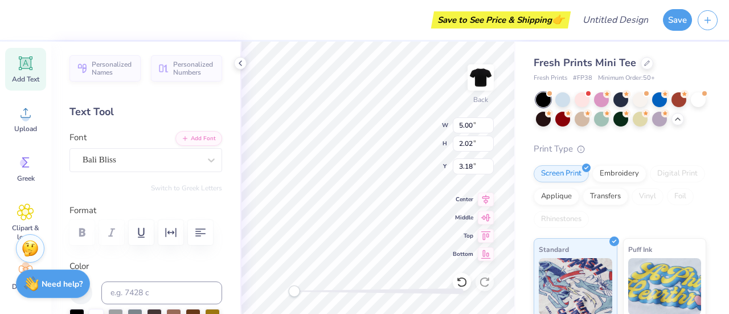
scroll to position [9, 1]
type textarea "[GEOGRAPHIC_DATA]"
type input "6.99"
type input "2.43"
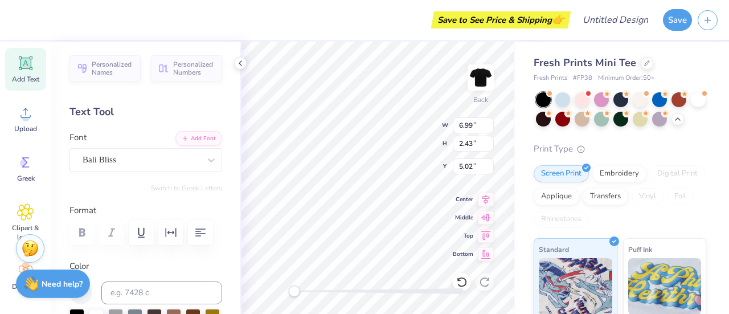
type input "5.02"
type input "8.04"
type input "1.95"
type input "3.20"
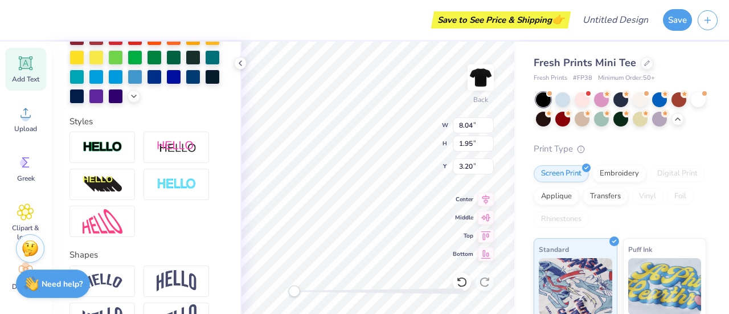
scroll to position [0, 0]
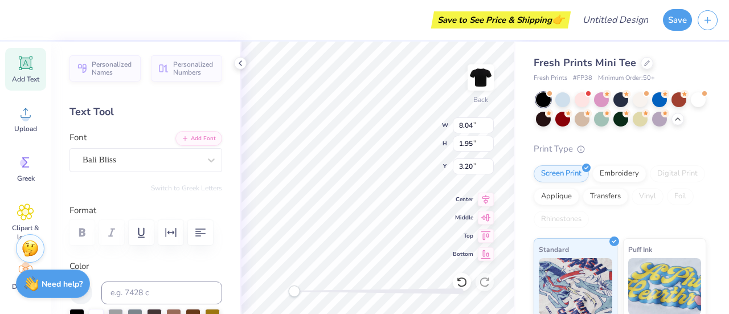
type input "6.99"
type input "2.43"
type input "5.02"
type textarea "P"
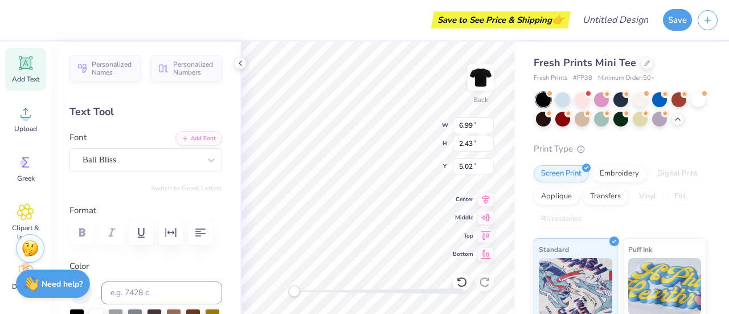
type textarea "Poms"
type input "6.95"
type input "2.83"
type input "4.59"
type input "4.86"
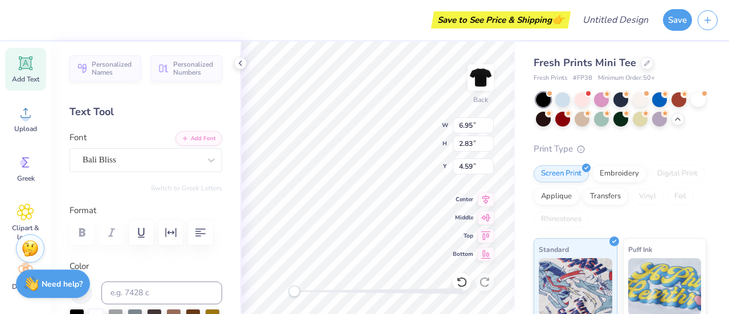
type input "0.54"
type input "8.21"
type textarea "D"
type textarea "dance team"
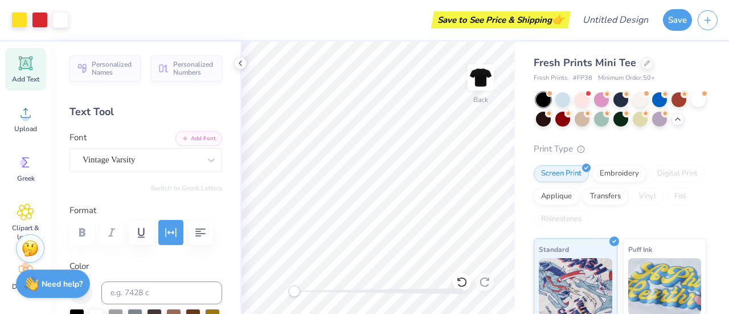
scroll to position [185, 0]
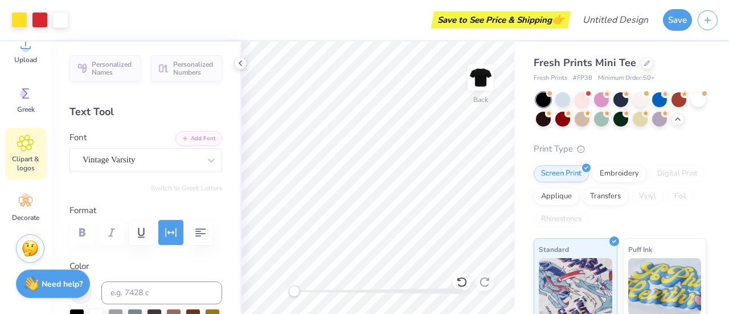
click at [31, 151] on icon at bounding box center [25, 142] width 17 height 17
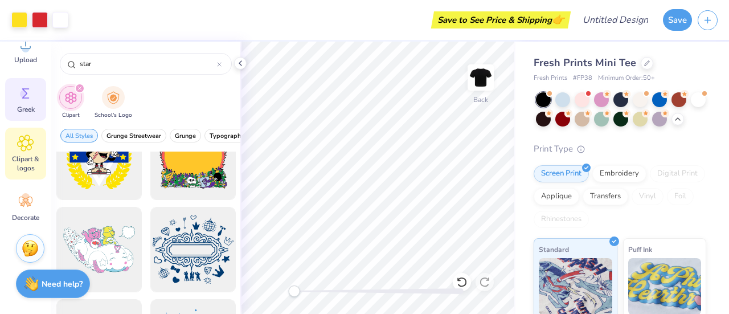
scroll to position [0, 0]
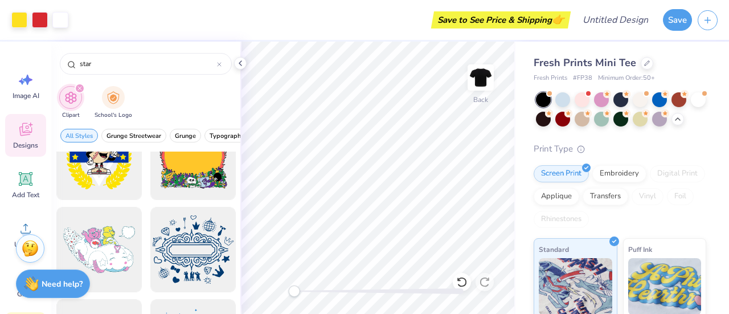
click at [27, 130] on icon at bounding box center [25, 129] width 17 height 17
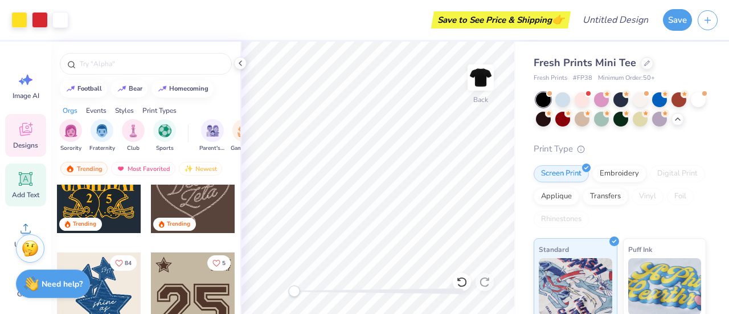
scroll to position [185, 0]
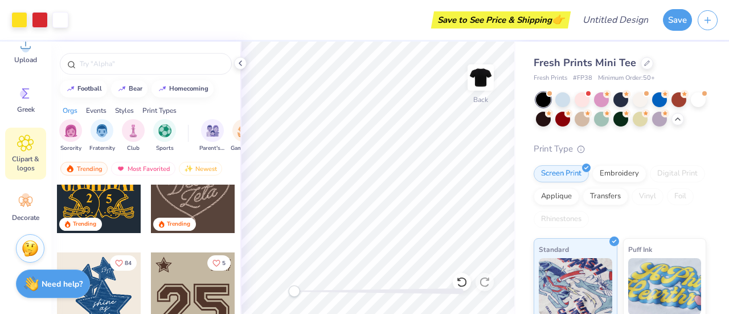
click at [23, 160] on span "Clipart & logos" at bounding box center [26, 163] width 38 height 18
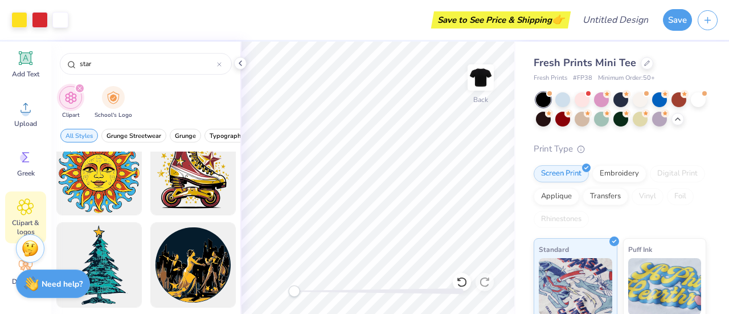
scroll to position [120, 0]
click at [25, 96] on div "Upload" at bounding box center [25, 114] width 41 height 43
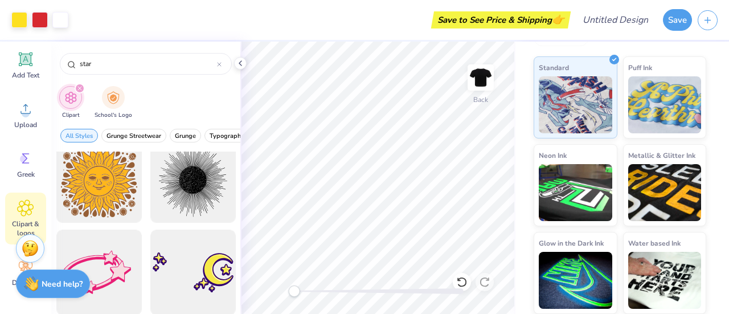
scroll to position [198, 0]
click at [30, 168] on div "Greek" at bounding box center [25, 164] width 41 height 43
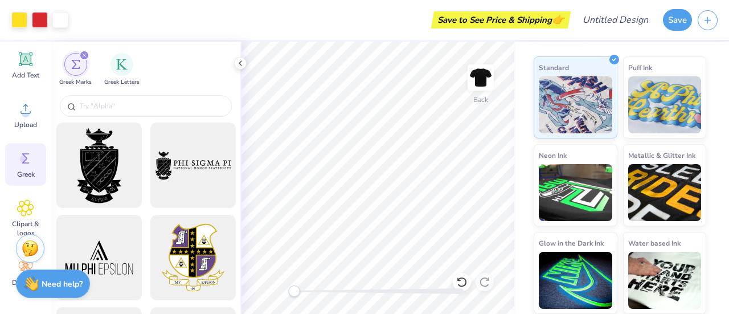
scroll to position [0, 0]
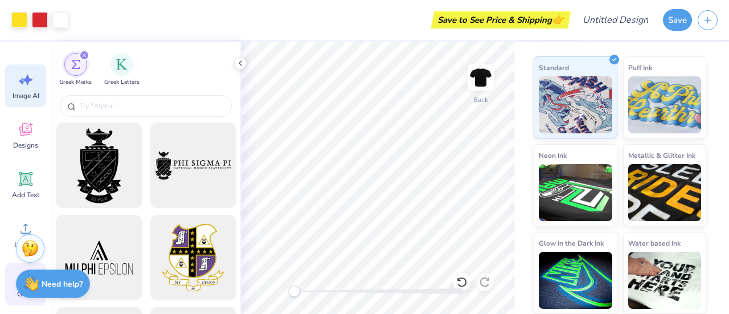
click at [26, 91] on span "Image AI" at bounding box center [26, 95] width 27 height 9
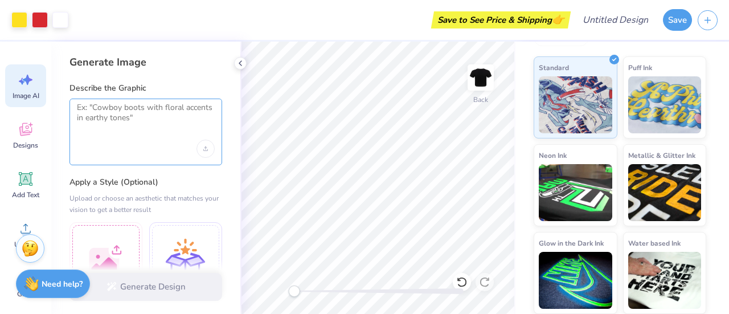
click at [120, 116] on textarea at bounding box center [146, 117] width 138 height 28
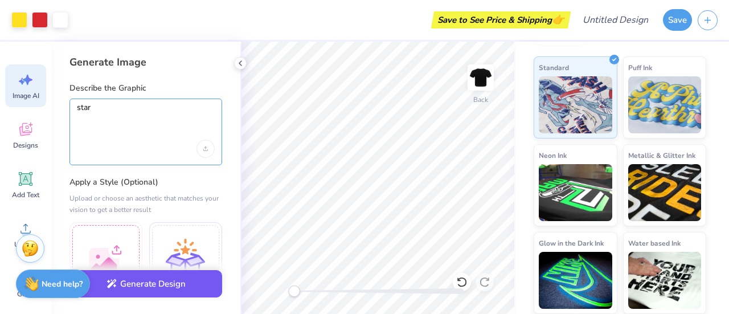
type textarea "star"
click at [149, 287] on button "Generate Design" at bounding box center [146, 284] width 153 height 28
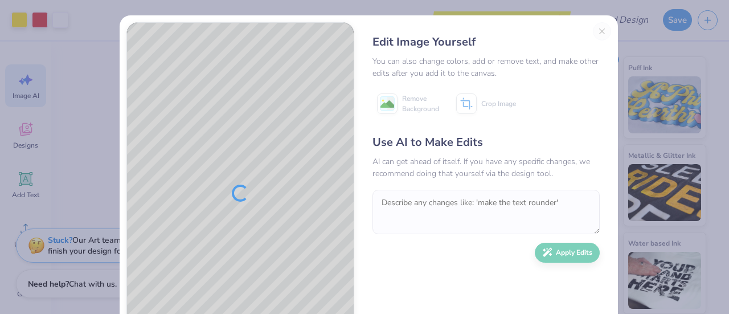
click at [599, 33] on div "Edit Image Yourself You can also change colors, add or remove text, and make ot…" at bounding box center [486, 193] width 250 height 342
click at [597, 32] on div "Edit Image Yourself You can also change colors, add or remove text, and make ot…" at bounding box center [486, 193] width 250 height 342
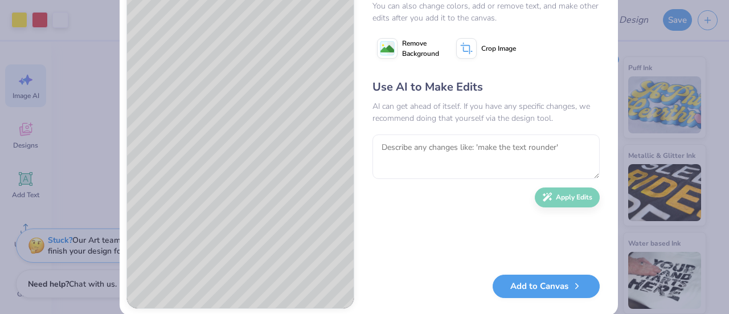
scroll to position [56, 0]
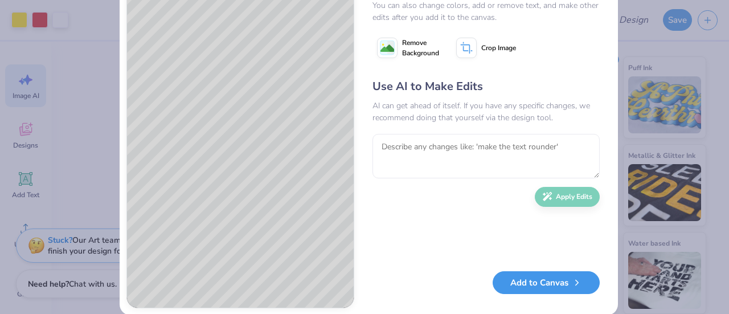
click at [533, 289] on button "Add to Canvas" at bounding box center [546, 282] width 107 height 23
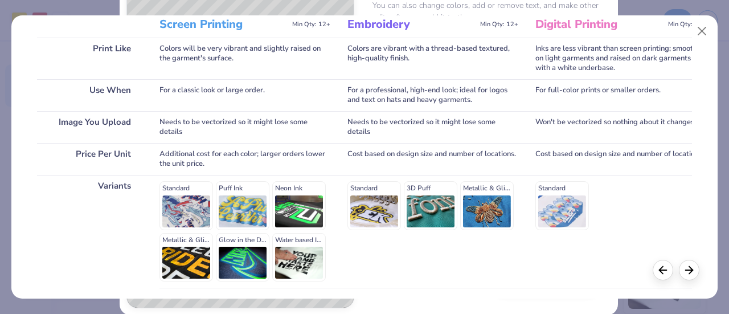
scroll to position [253, 0]
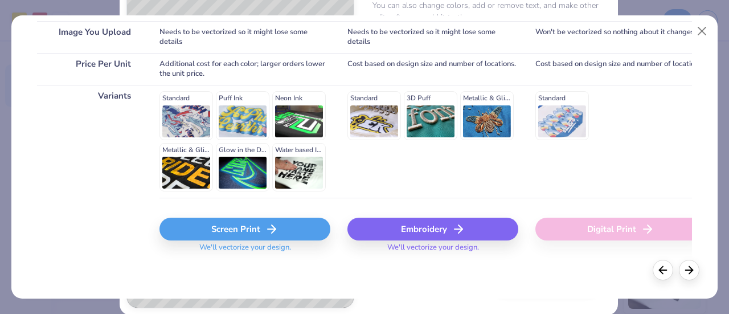
click at [236, 226] on div "Screen Print" at bounding box center [245, 229] width 171 height 23
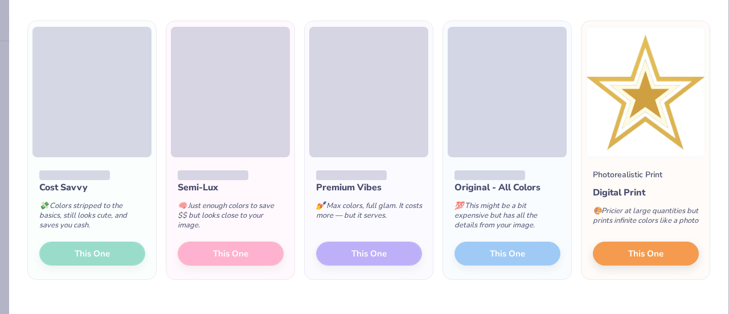
scroll to position [75, 0]
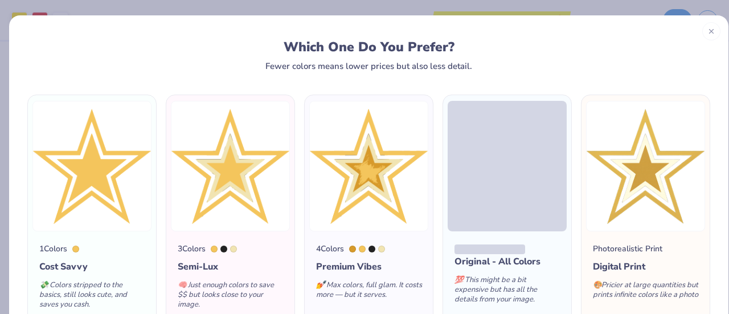
scroll to position [75, 0]
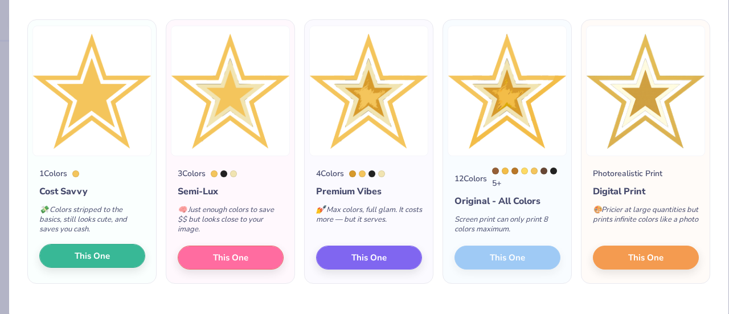
click at [66, 263] on button "This One" at bounding box center [92, 256] width 106 height 24
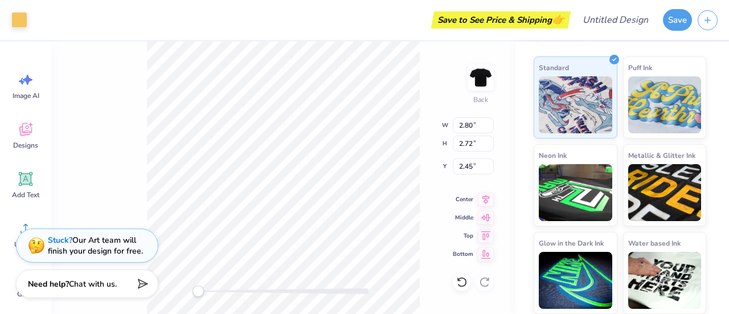
type input "2.80"
type input "2.72"
type input "1.66"
type input "1.62"
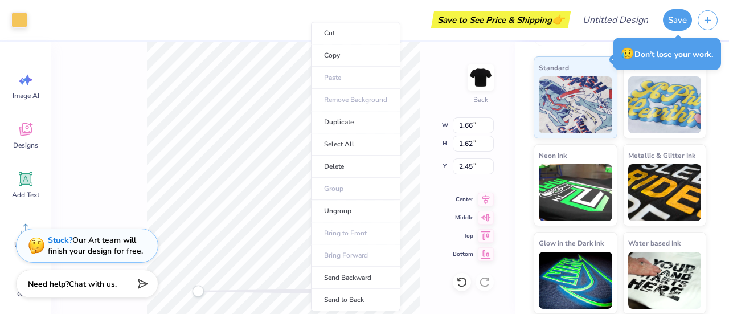
click at [142, 70] on div "Back W 1.66 1.66 " H 1.62 1.62 " Y 2.45 2.45 " Center Middle Top Bottom" at bounding box center [283, 178] width 464 height 272
click at [436, 67] on div "Back W 1.66 1.66 " H 1.62 1.62 " Y 2.45 2.45 " Center Middle Top Bottom" at bounding box center [283, 178] width 464 height 272
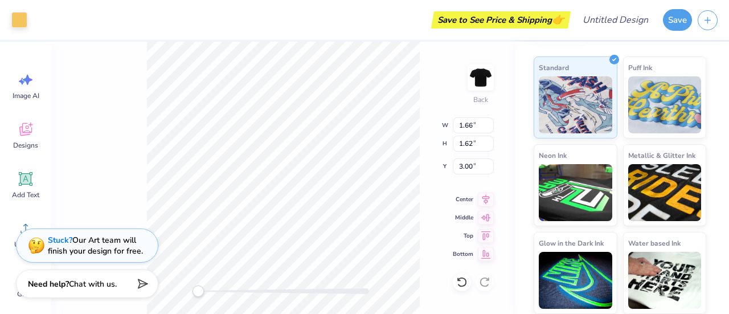
click at [144, 119] on div "Back W 1.66 1.66 " H 1.62 1.62 " Y 3.00 3.00 " Center Middle Top Bottom" at bounding box center [283, 178] width 464 height 272
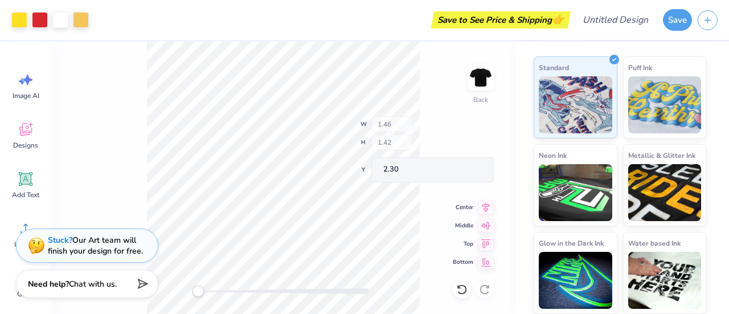
type input "1.46"
type input "1.42"
type input "2.30"
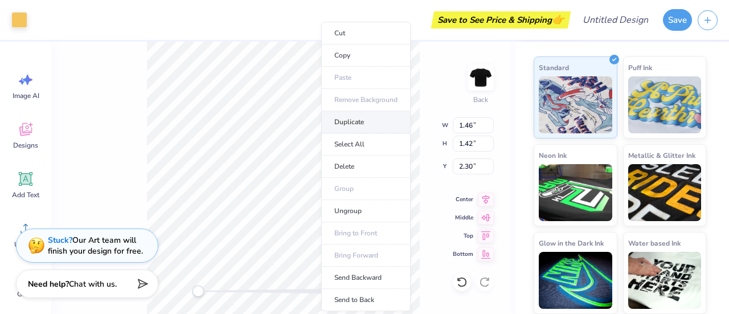
click at [342, 125] on li "Duplicate" at bounding box center [365, 122] width 89 height 22
type input "3.30"
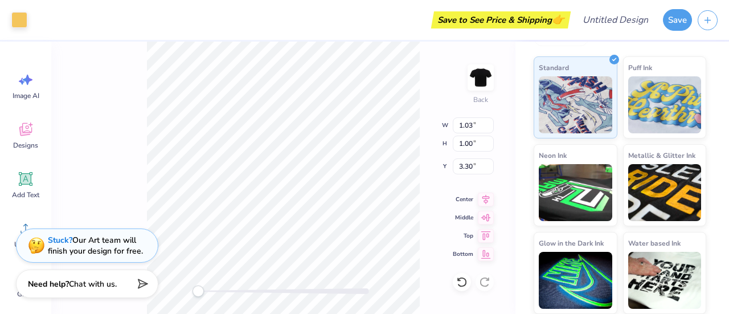
type input "1.03"
type input "1.00"
type input "4.09"
click at [105, 169] on div "Back W 1.03 1.03 " H 1.00 1.00 " Y 4.09 4.09 " Center Middle Top Bottom" at bounding box center [283, 178] width 464 height 272
type input "1.46"
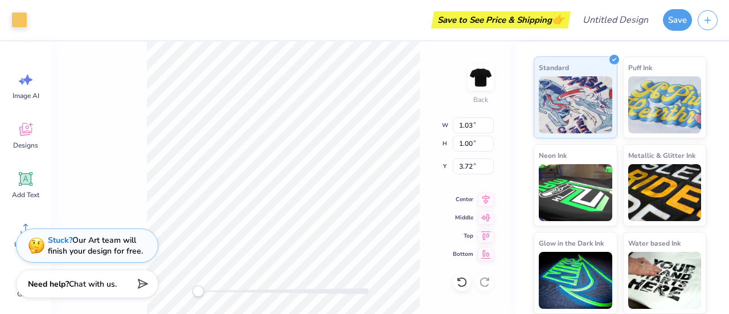
type input "1.42"
type input "2.53"
click at [125, 104] on div "Back W 1.46 1.46 " H 1.42 1.42 " Y 2.53 2.53 " Center Middle Top Bottom" at bounding box center [283, 178] width 464 height 272
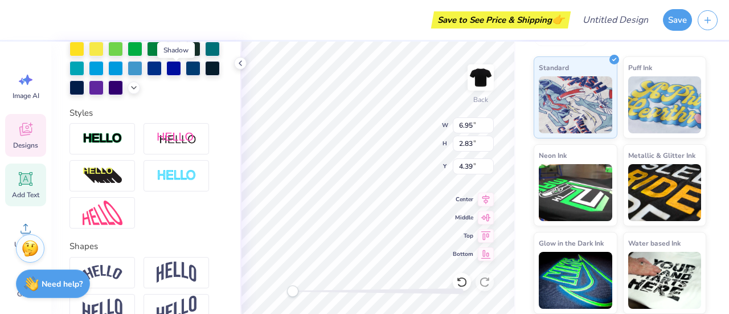
scroll to position [412, 0]
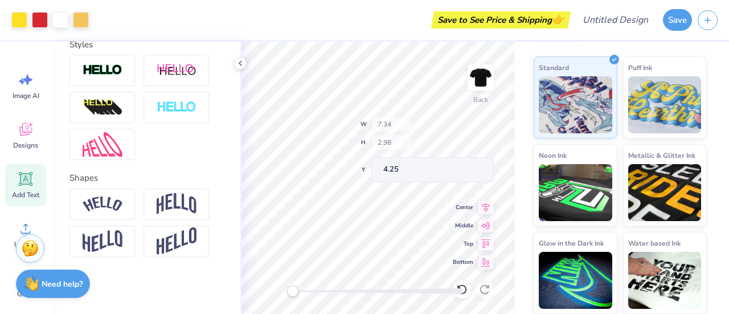
type input "7.34"
type input "2.98"
type input "4.25"
type input "4.14"
type input "1.00"
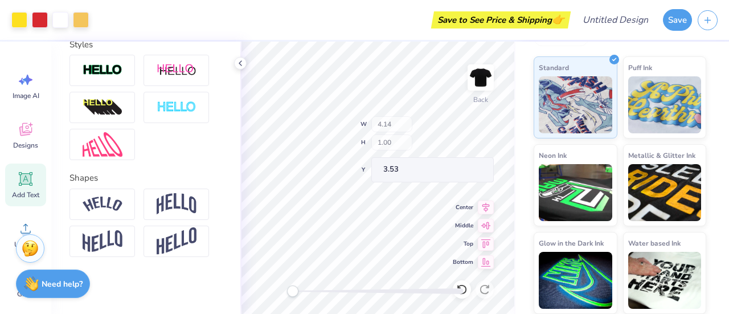
type input "3.53"
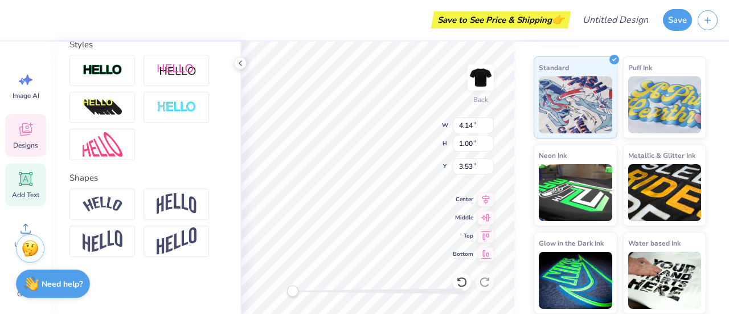
scroll to position [9, 1]
type textarea "SU"
type textarea "Salisbury University"
type input "5.06"
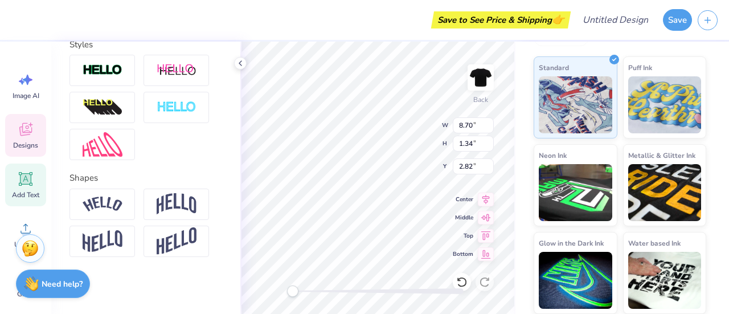
type input "0.78"
type input "2.98"
type input "5.28"
type input "0.81"
type input "3.34"
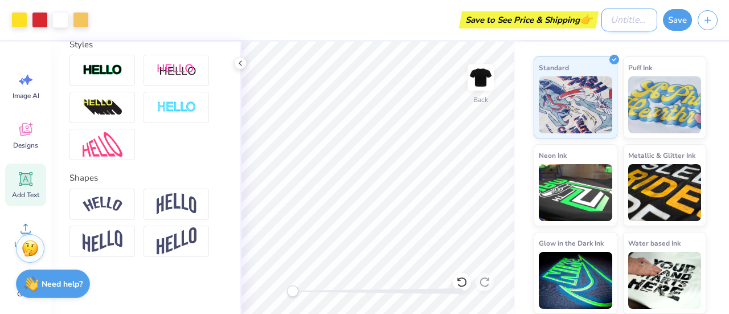
click at [608, 21] on input "Design Title" at bounding box center [630, 20] width 56 height 23
type input "Poms"
click at [681, 24] on button "Save" at bounding box center [677, 18] width 29 height 22
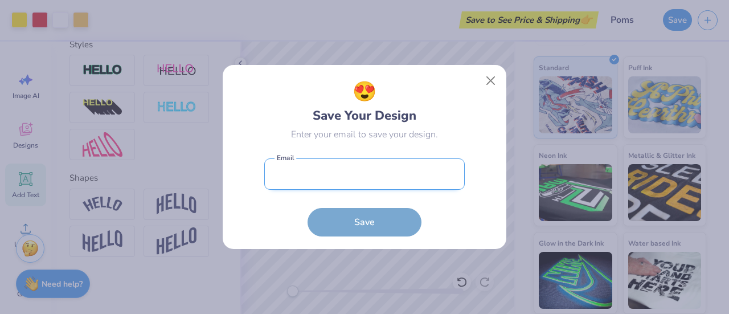
click at [319, 183] on input "email" at bounding box center [364, 173] width 201 height 31
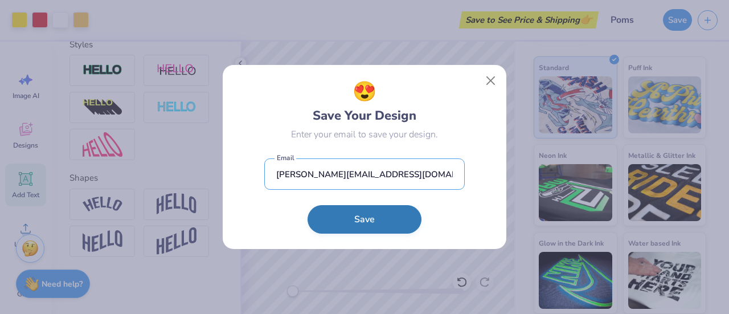
type input "mallory@base428.com"
click at [315, 220] on button "Save" at bounding box center [365, 219] width 114 height 28
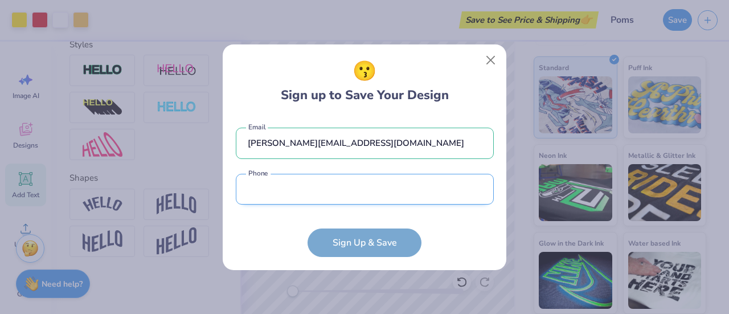
click at [305, 200] on input "tel" at bounding box center [365, 189] width 258 height 31
type input "(304) 933-9351"
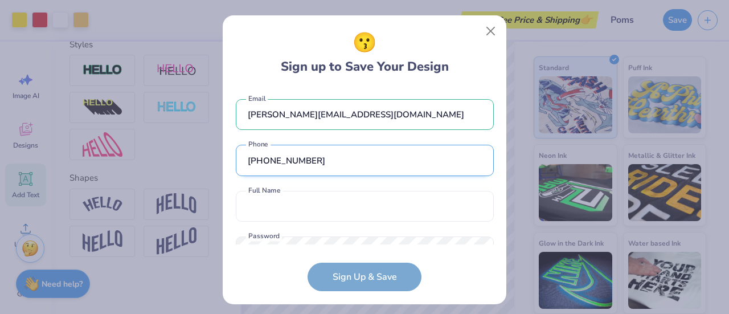
scroll to position [43, 0]
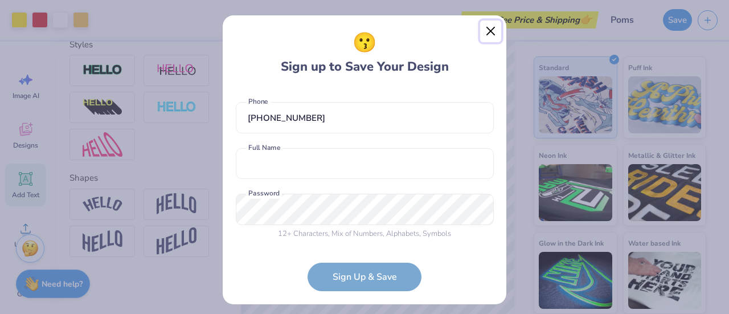
click at [489, 31] on button "Close" at bounding box center [491, 32] width 22 height 22
